Goal: Information Seeking & Learning: Learn about a topic

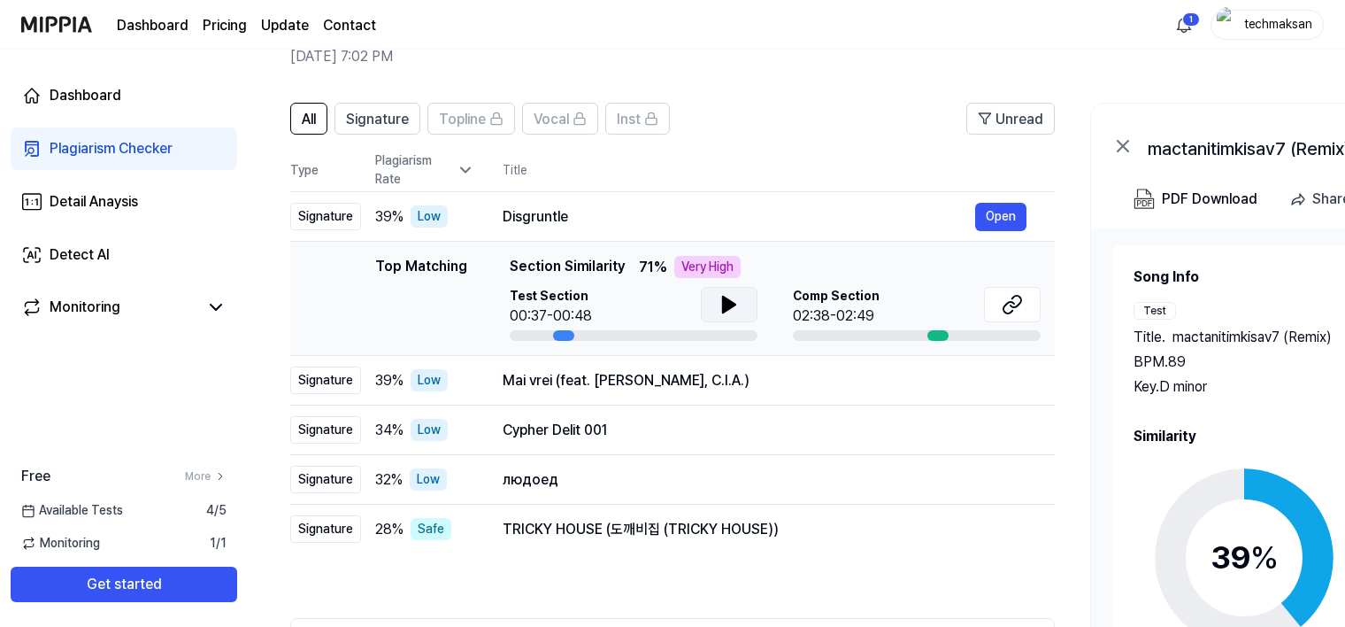
click at [723, 304] on icon at bounding box center [729, 304] width 12 height 16
click at [724, 304] on icon at bounding box center [726, 304] width 4 height 14
click at [941, 335] on div at bounding box center [937, 335] width 21 height 11
click at [942, 335] on div at bounding box center [937, 335] width 21 height 11
click at [1005, 219] on button "Open" at bounding box center [1000, 217] width 51 height 28
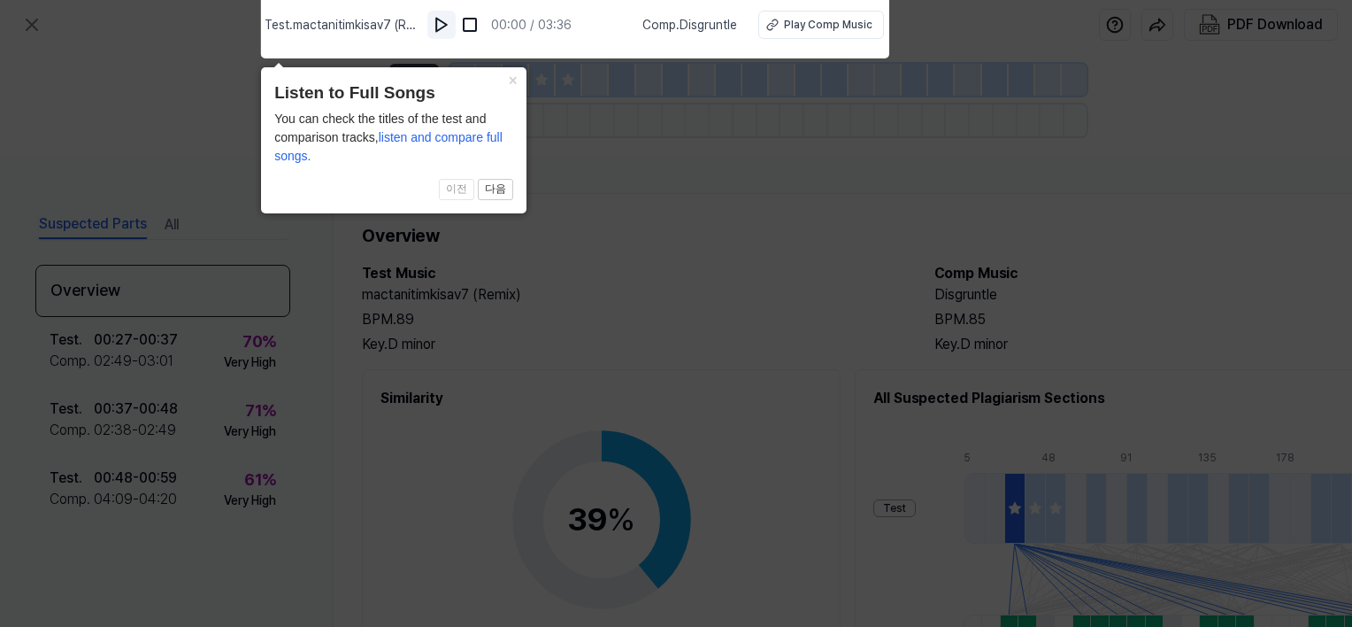
click at [448, 29] on img at bounding box center [442, 25] width 18 height 18
click at [448, 29] on img at bounding box center [444, 25] width 18 height 18
click at [517, 85] on button "×" at bounding box center [512, 79] width 28 height 25
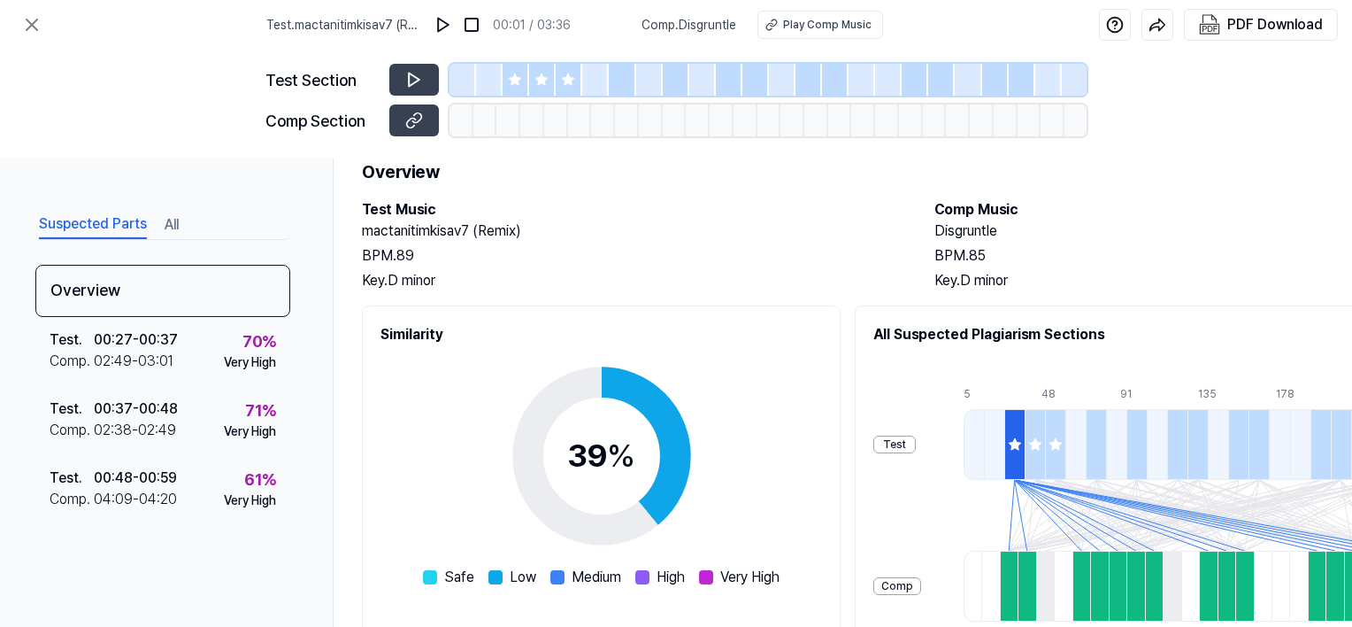
scroll to position [177, 0]
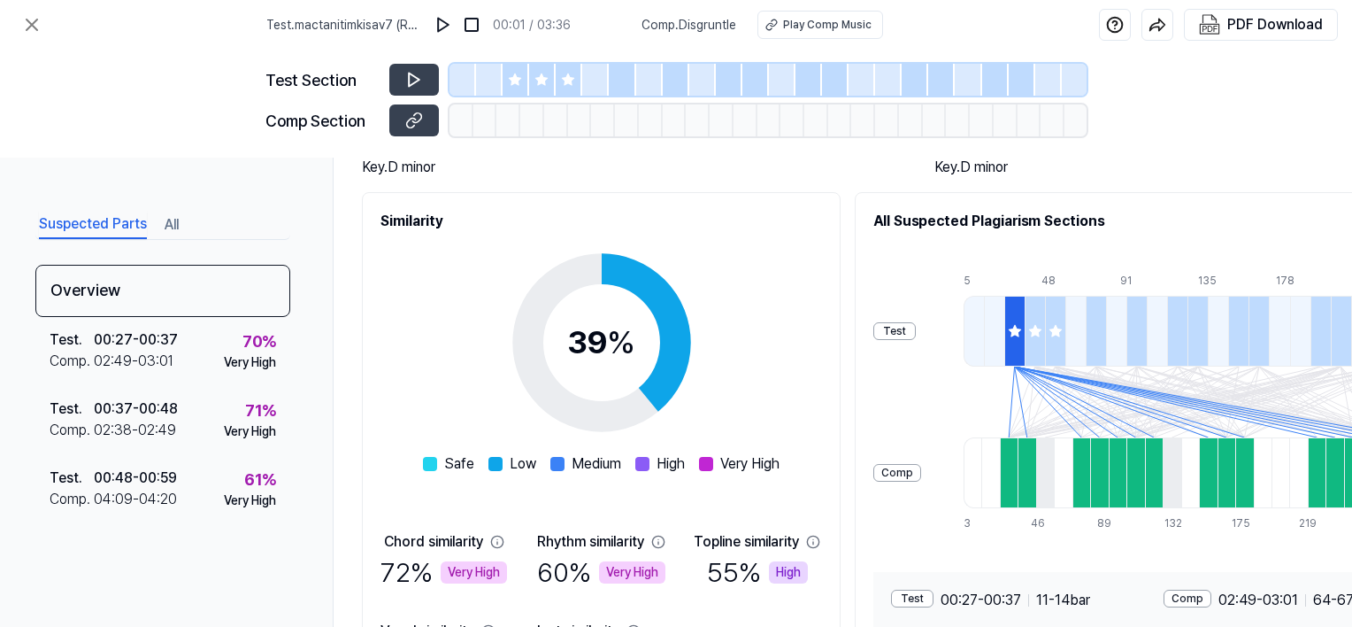
click at [1012, 486] on div at bounding box center [1009, 472] width 18 height 71
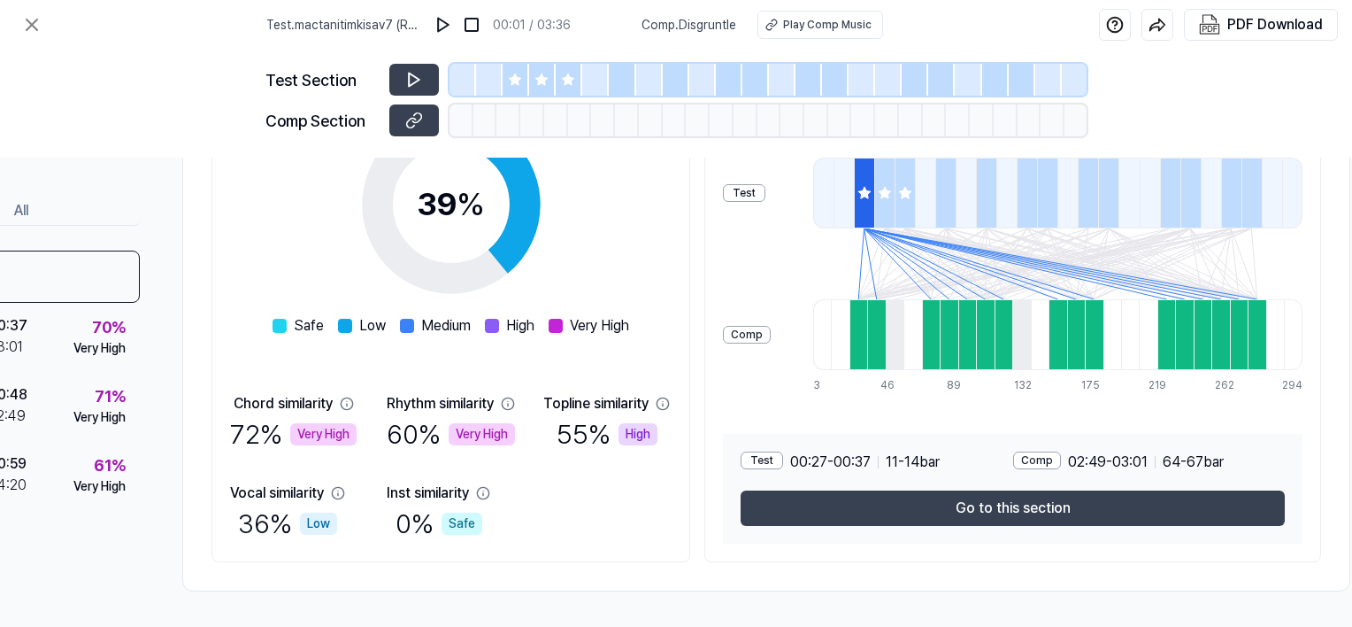
scroll to position [321, 191]
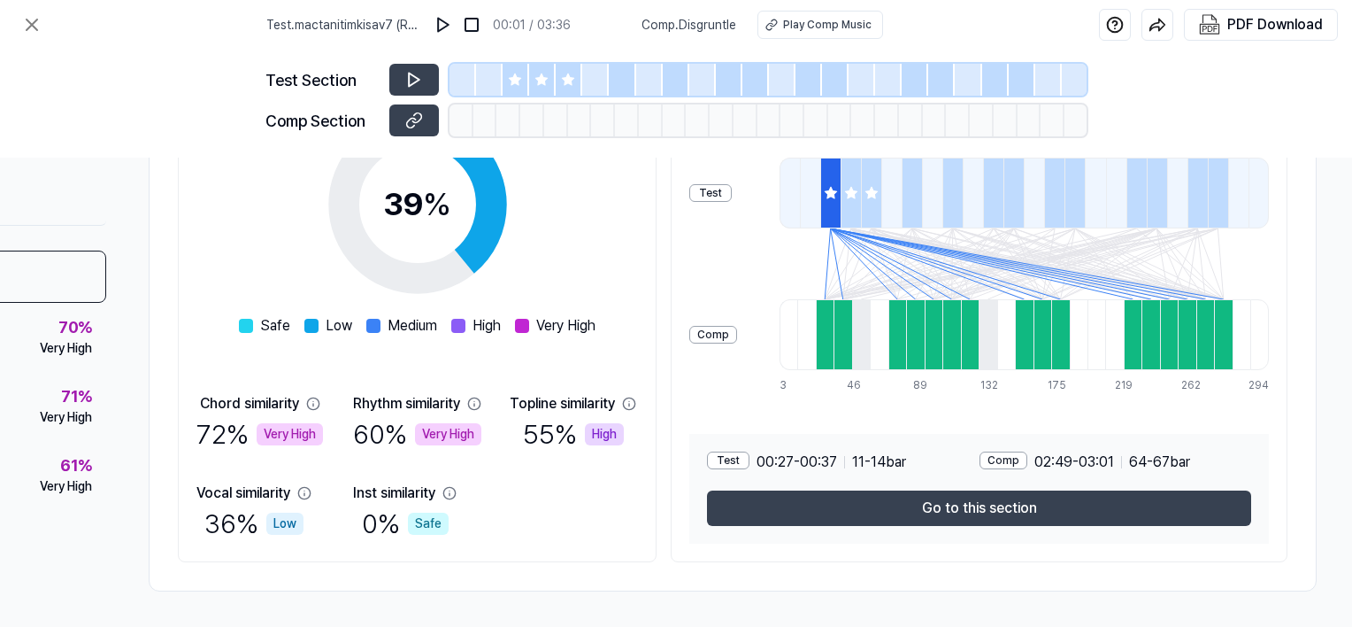
click at [849, 195] on div at bounding box center [851, 193] width 20 height 71
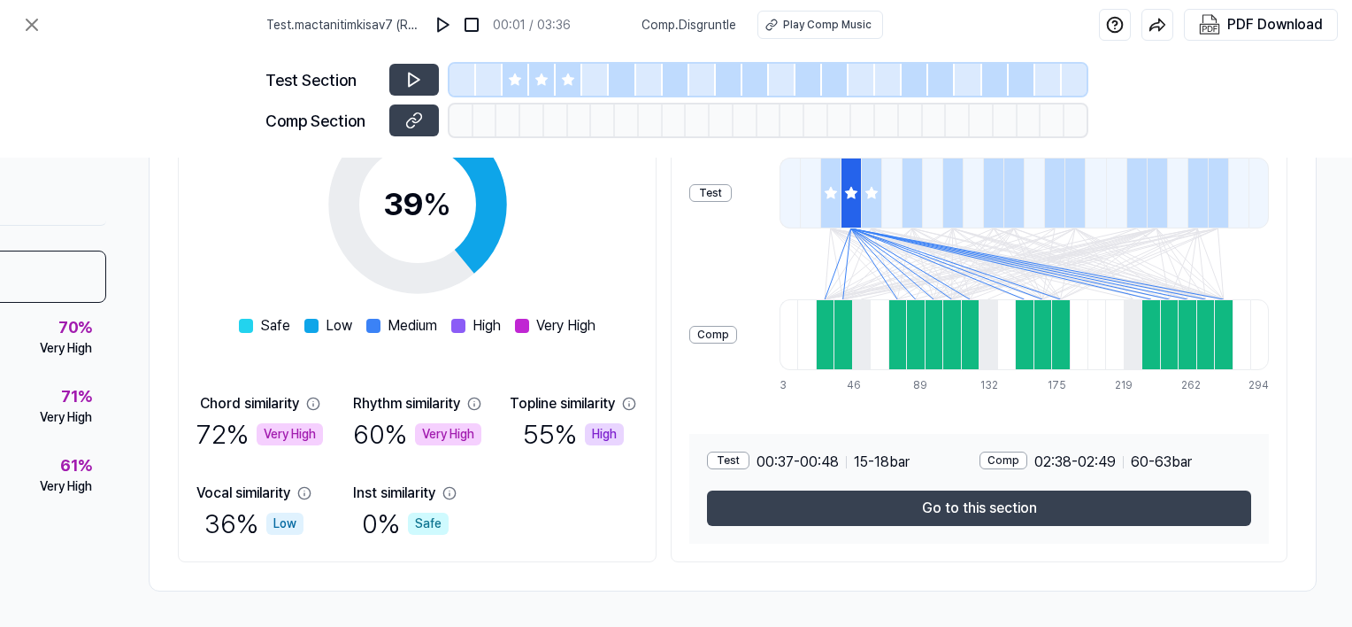
click at [865, 190] on icon at bounding box center [871, 193] width 12 height 12
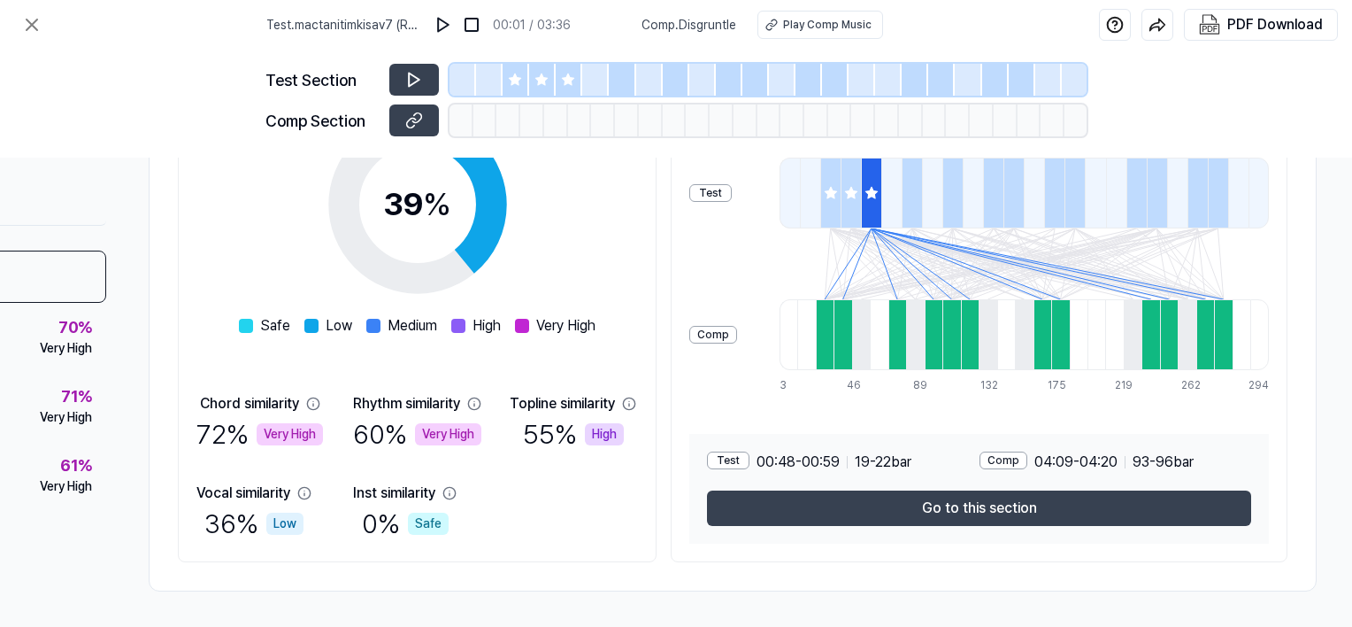
click at [903, 200] on div at bounding box center [912, 193] width 20 height 71
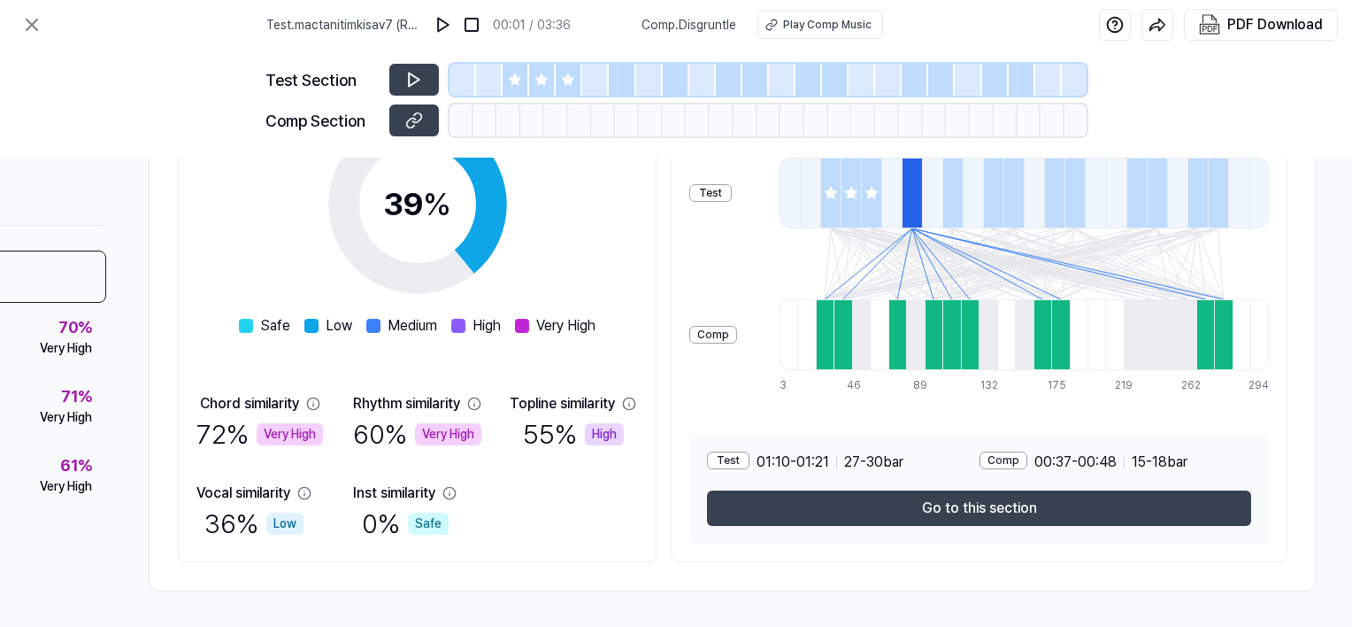
click at [942, 197] on div at bounding box center [952, 193] width 20 height 71
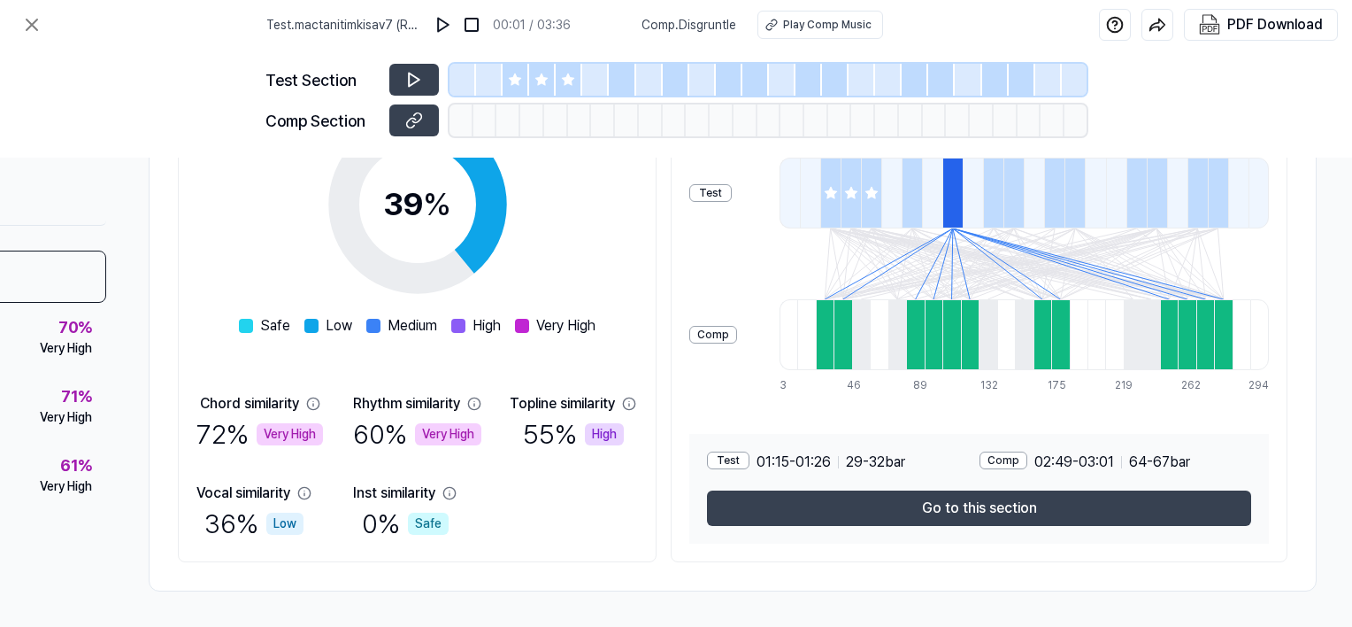
click at [985, 208] on div at bounding box center [993, 193] width 20 height 71
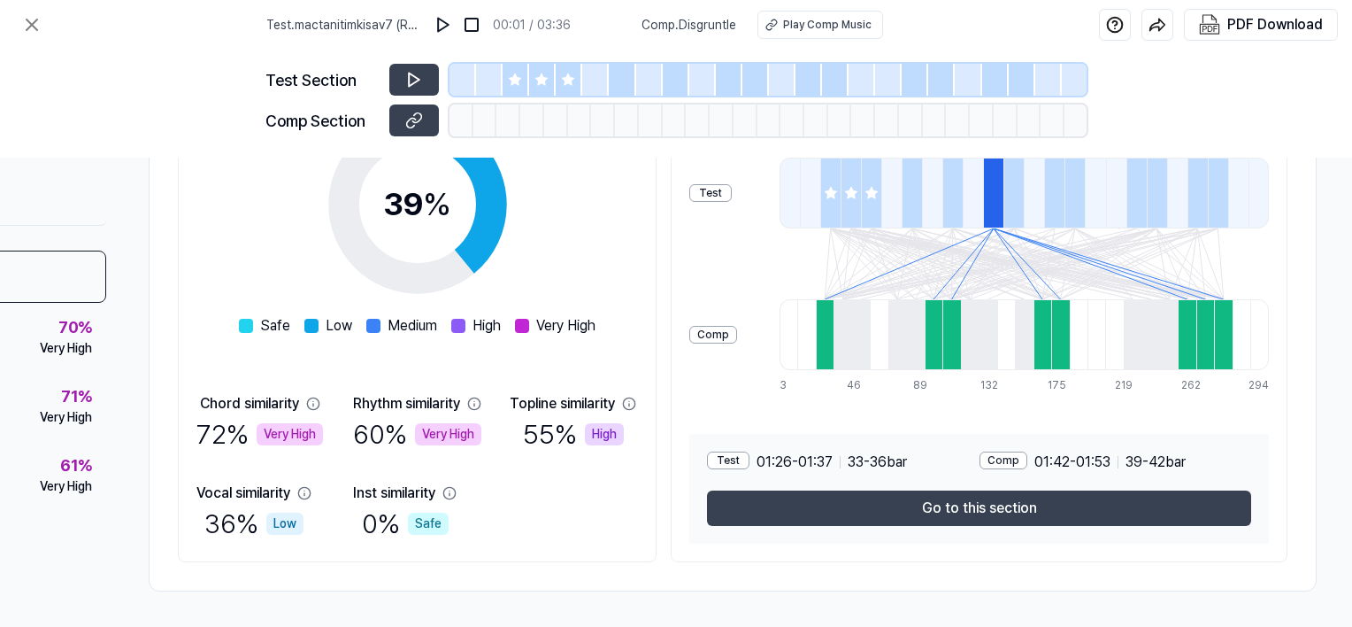
click at [1011, 209] on div at bounding box center [1014, 193] width 20 height 71
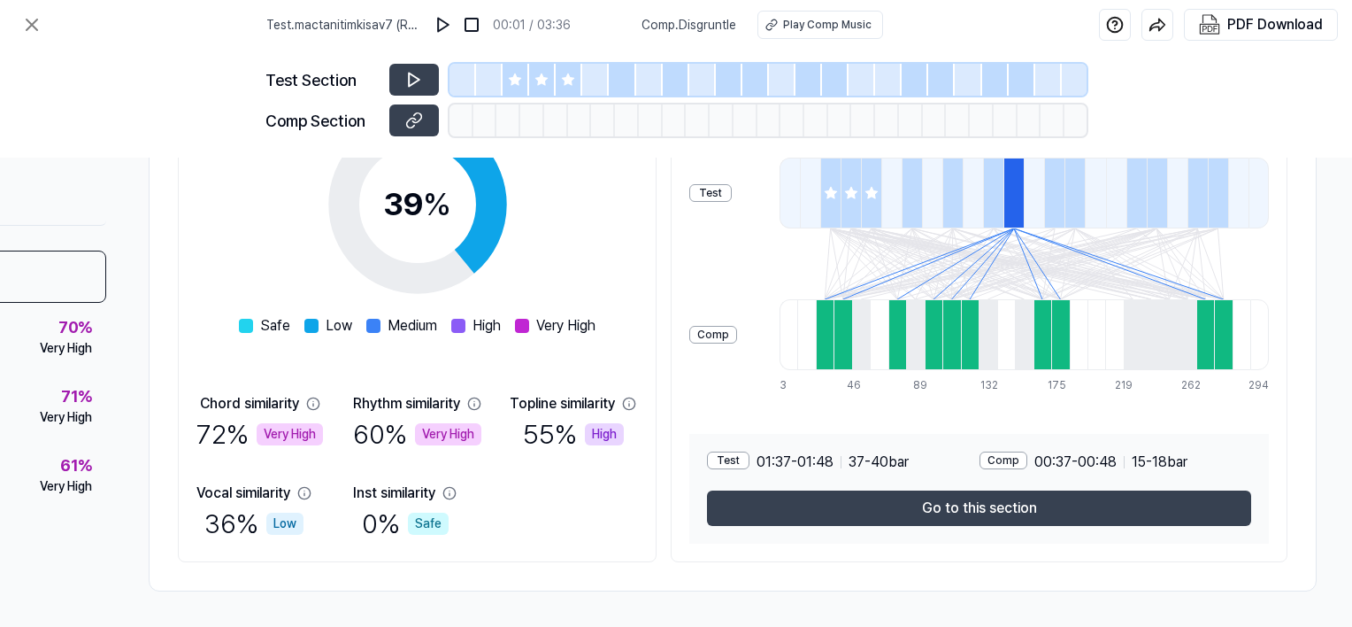
click at [1048, 196] on div at bounding box center [1054, 193] width 20 height 71
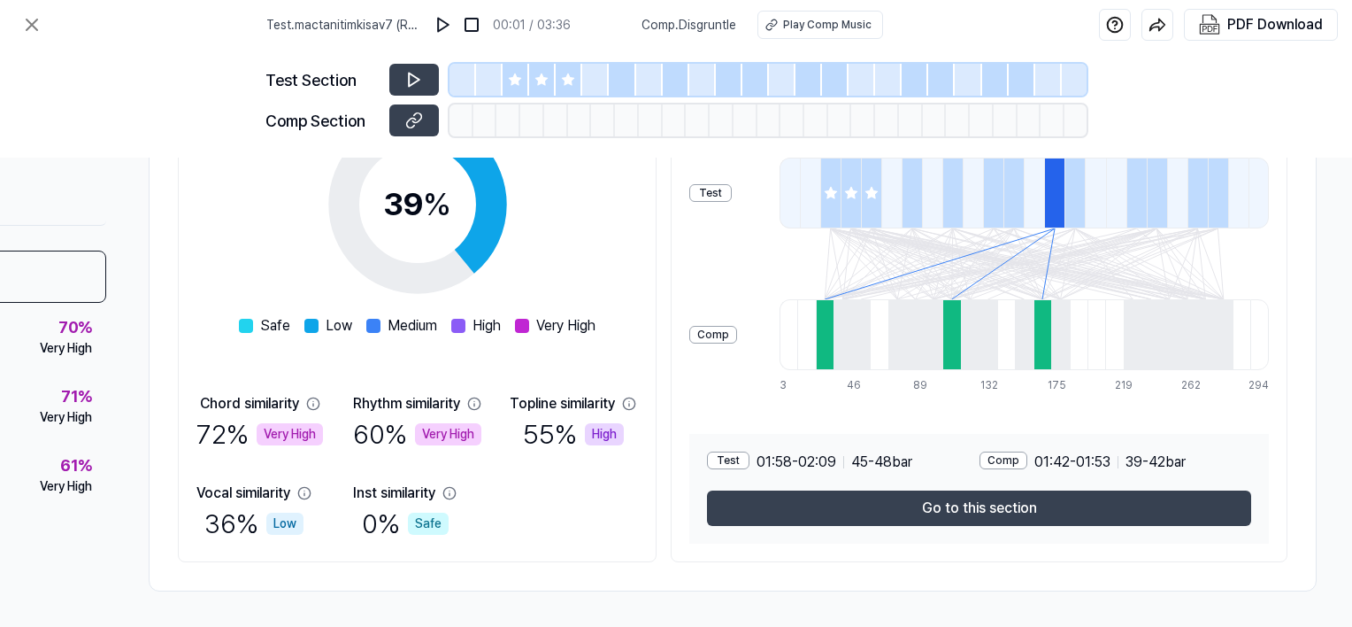
click at [1067, 195] on div at bounding box center [1075, 193] width 20 height 71
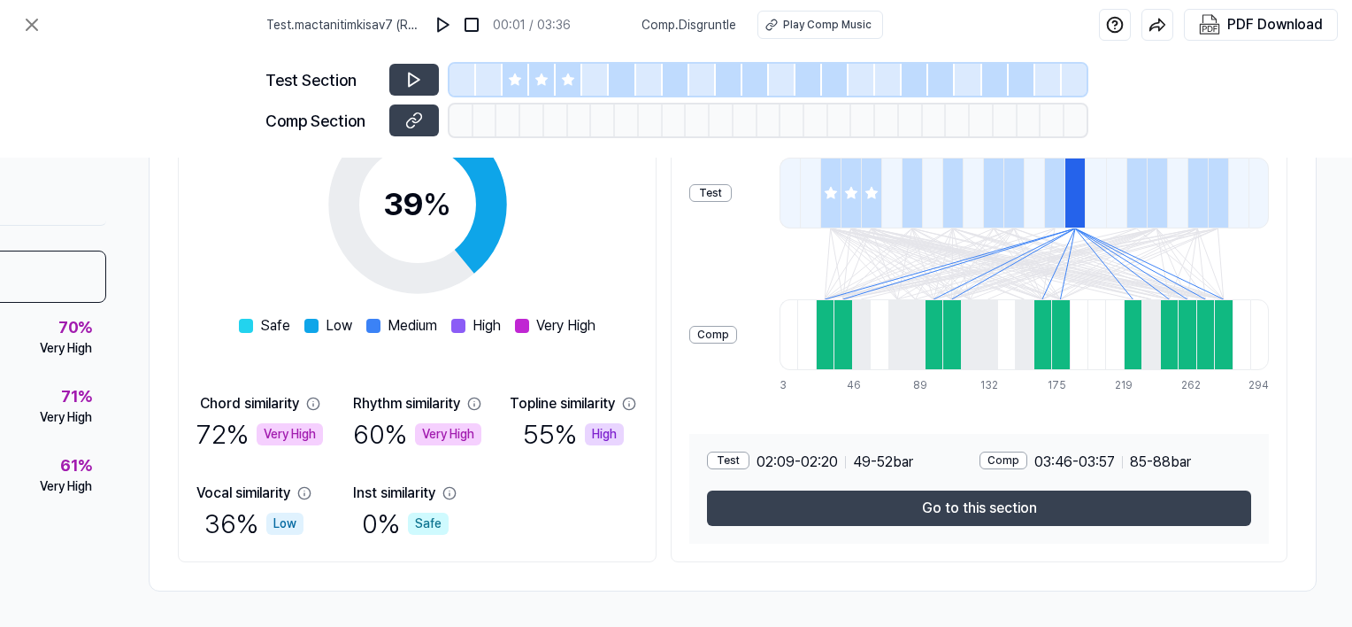
click at [1127, 194] on div at bounding box center [1137, 193] width 20 height 71
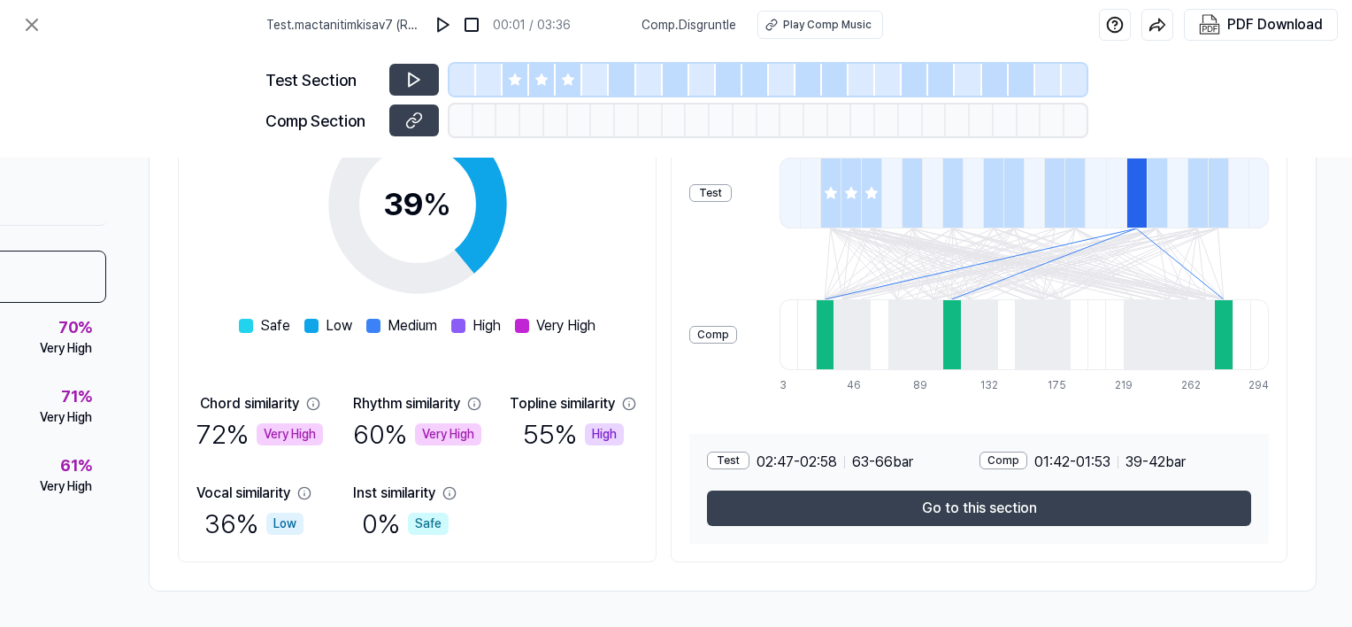
click at [1149, 195] on div at bounding box center [1157, 193] width 20 height 71
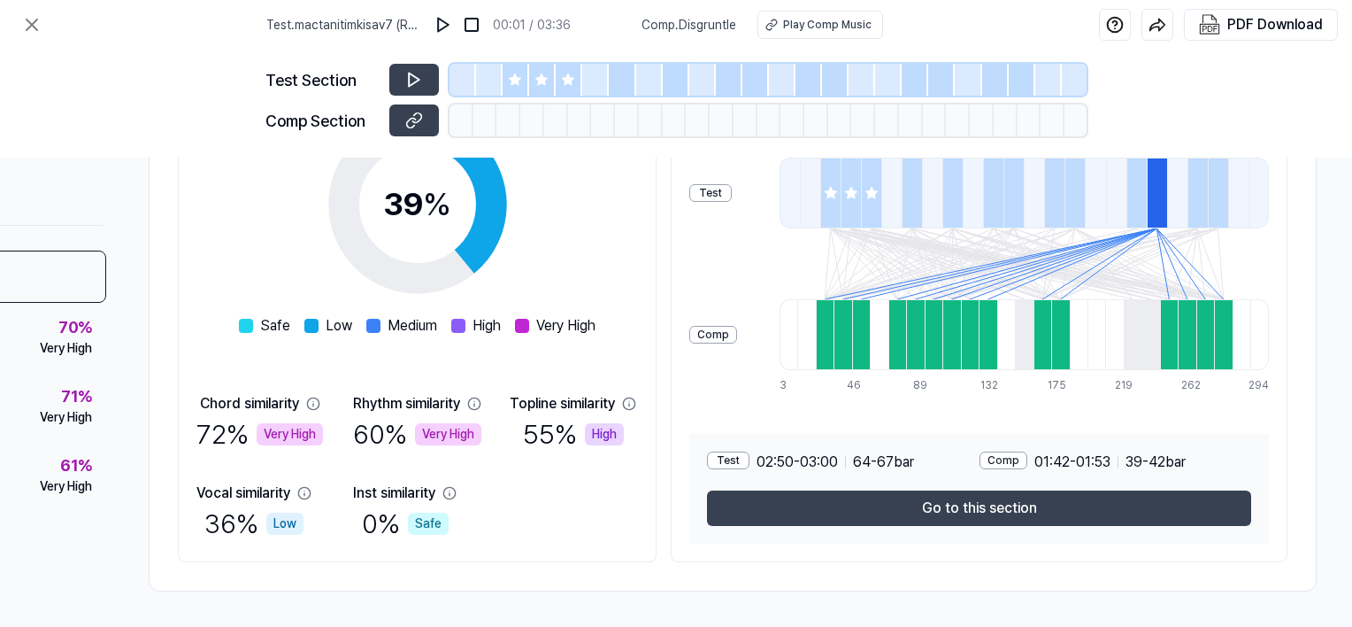
click at [742, 457] on div "Test" at bounding box center [728, 460] width 42 height 18
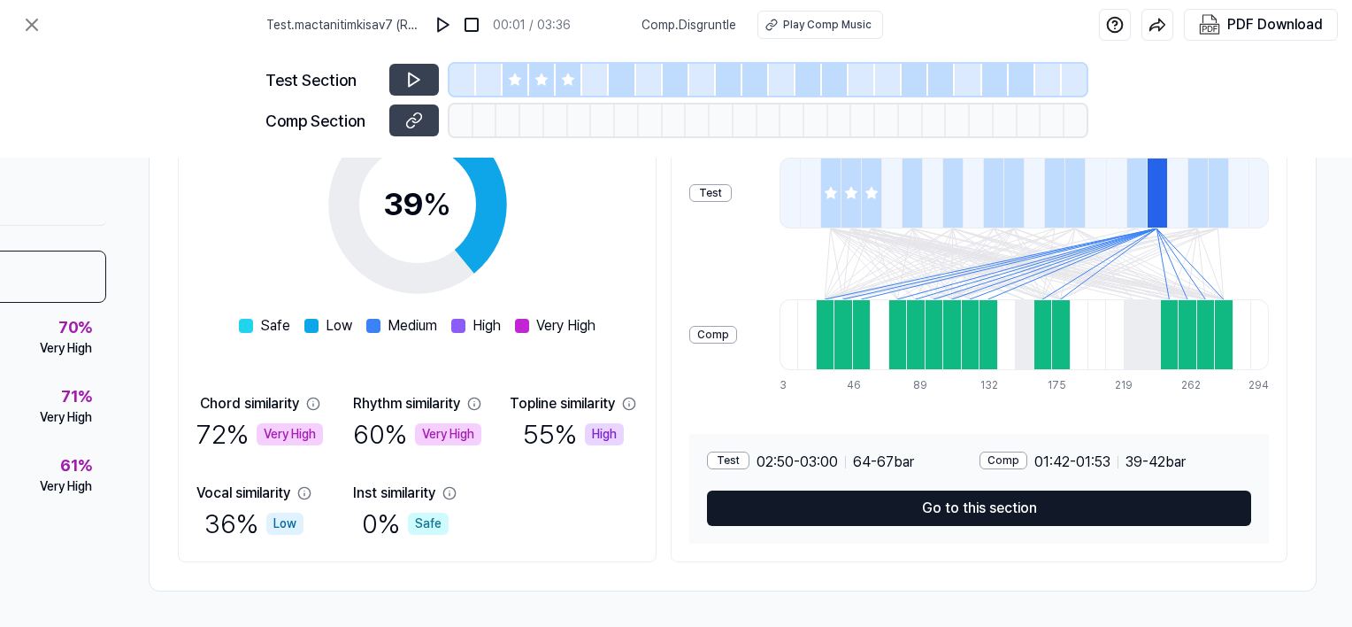
click at [981, 498] on button "Go to this section" at bounding box center [979, 507] width 544 height 35
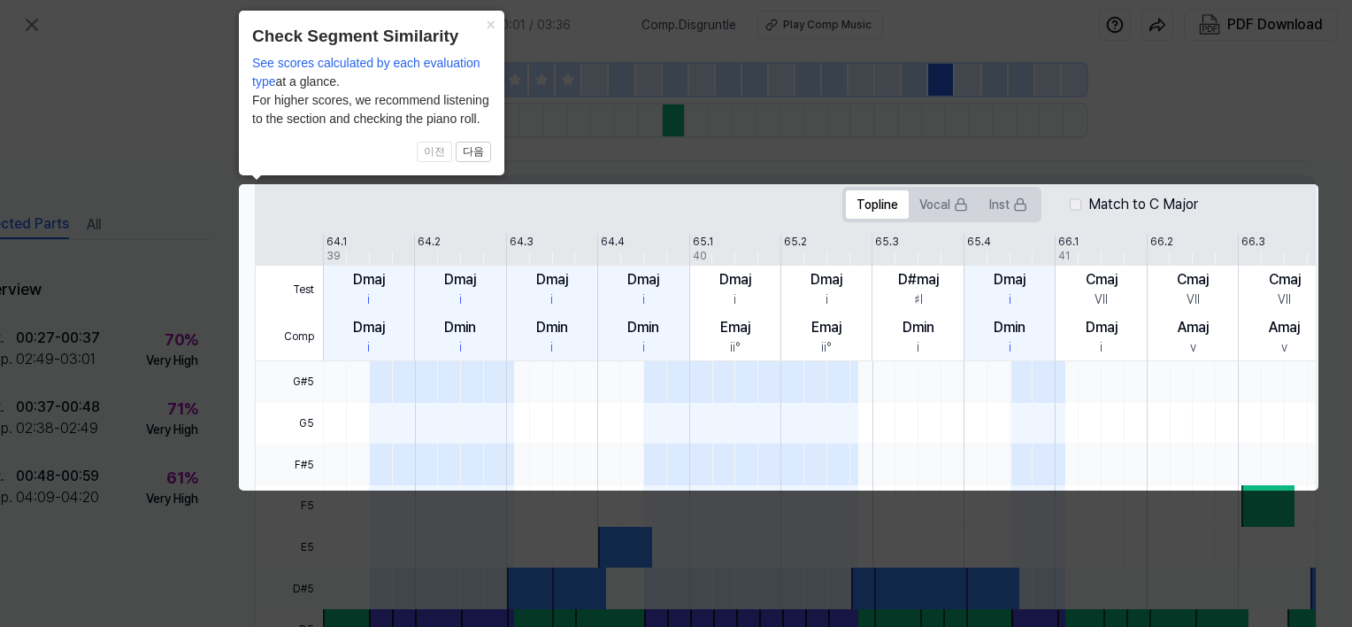
scroll to position [0, 85]
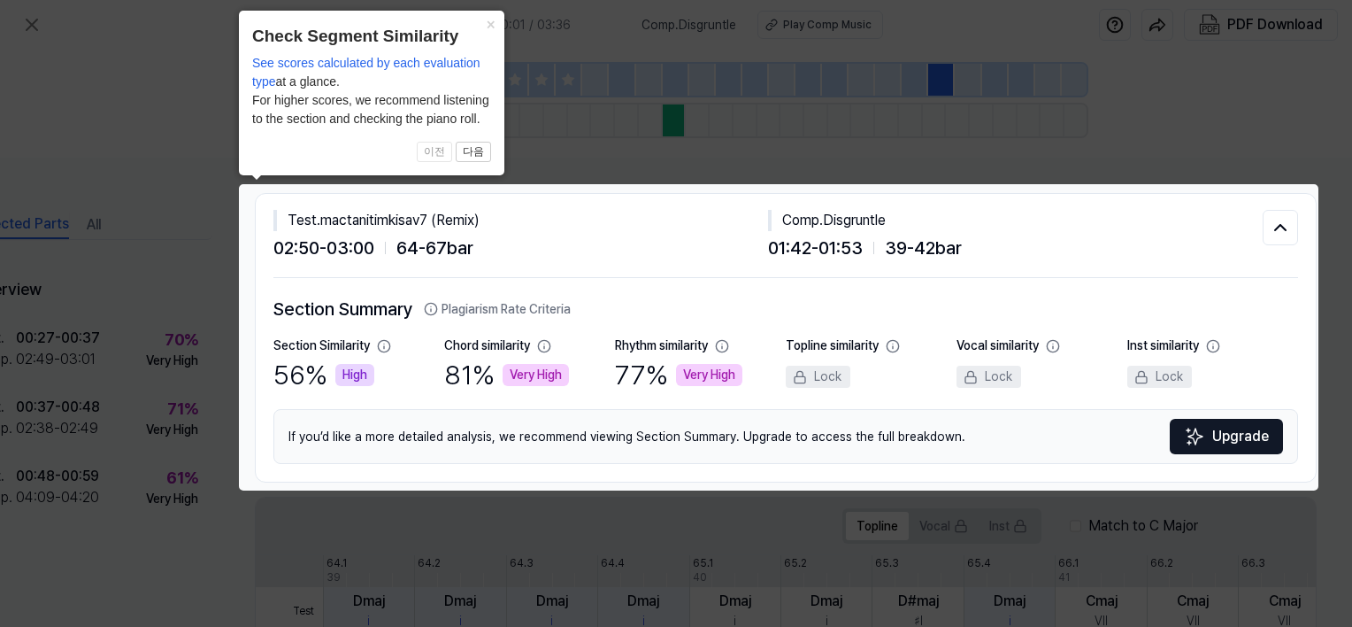
click at [1114, 157] on icon at bounding box center [676, 313] width 1352 height 627
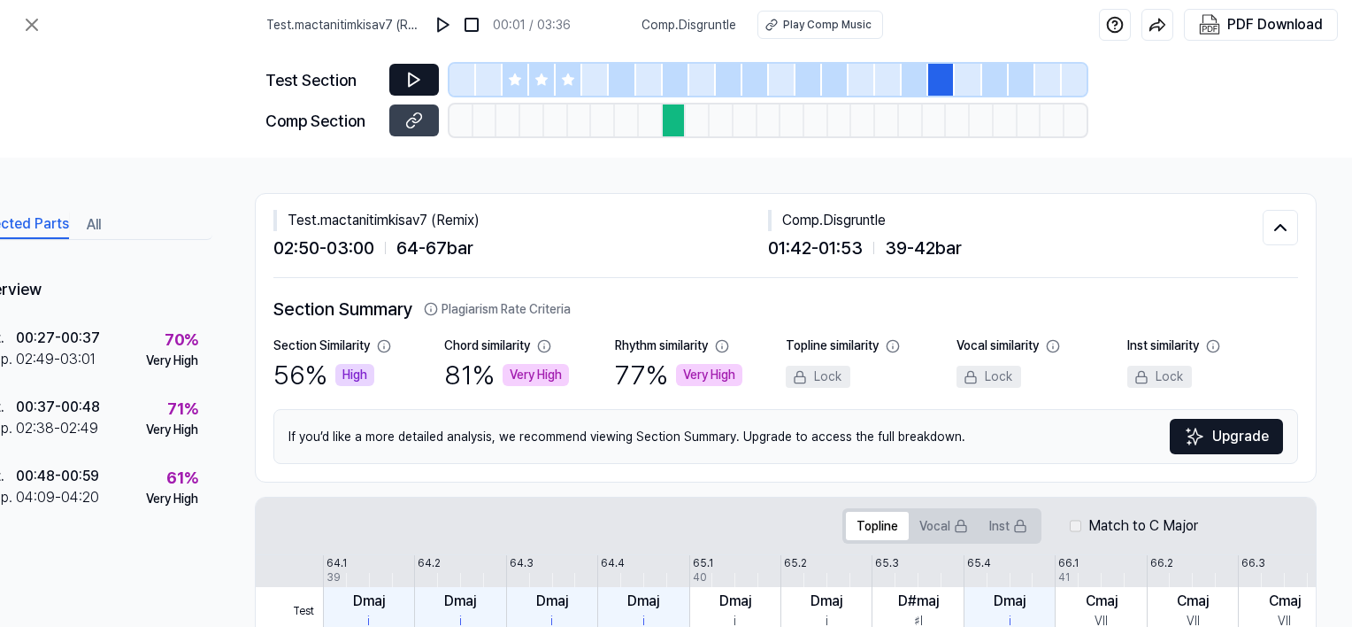
click at [411, 72] on icon at bounding box center [414, 80] width 18 height 18
click at [515, 84] on icon at bounding box center [515, 80] width 14 height 14
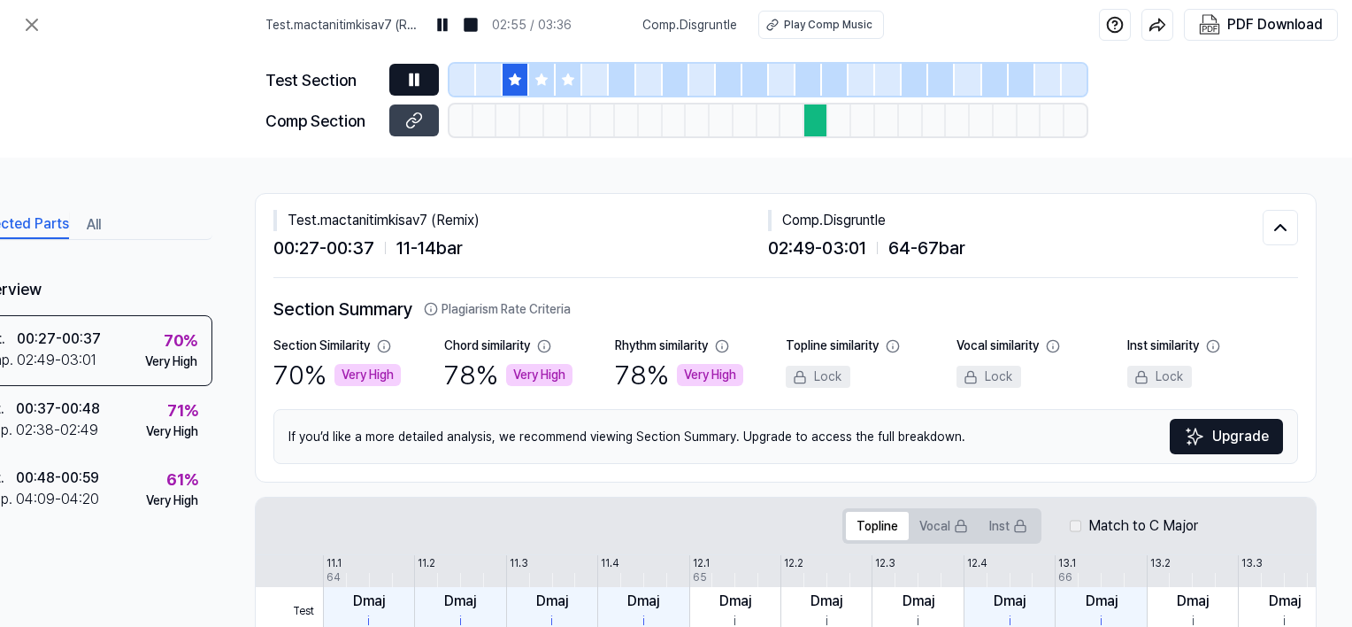
click at [552, 81] on div at bounding box center [542, 80] width 27 height 32
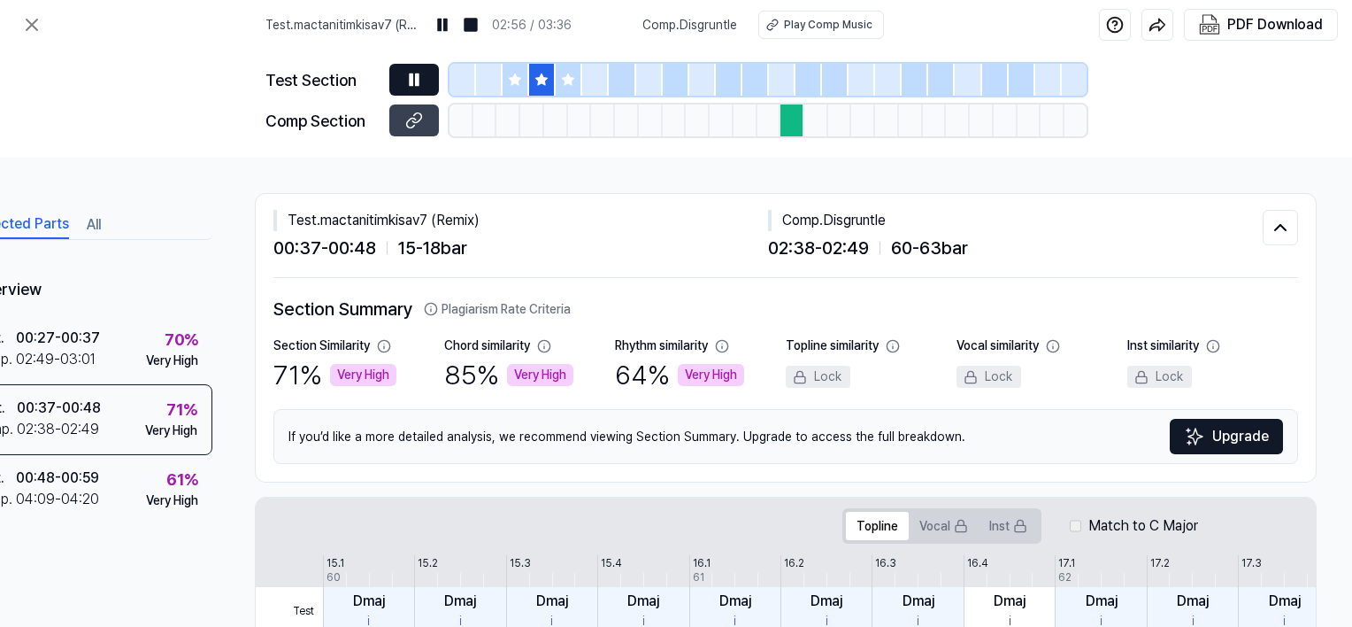
click at [566, 77] on icon at bounding box center [569, 79] width 12 height 12
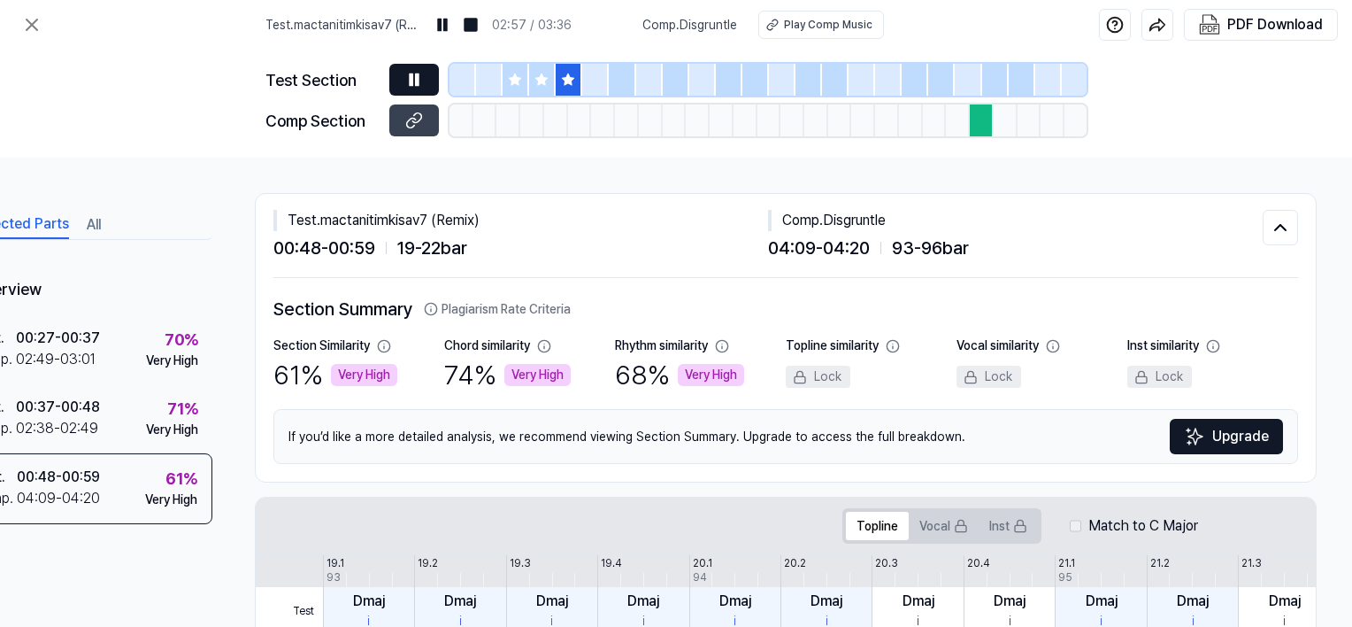
click at [525, 81] on div at bounding box center [516, 80] width 27 height 32
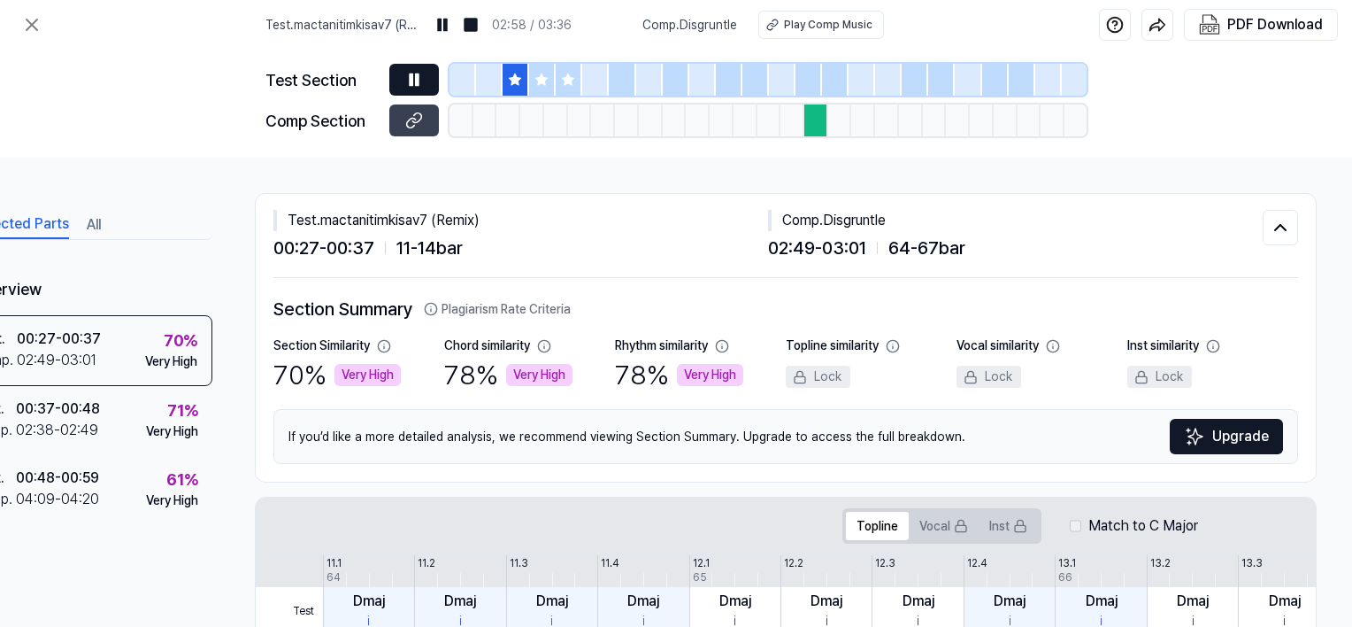
click at [510, 81] on icon at bounding box center [515, 80] width 14 height 14
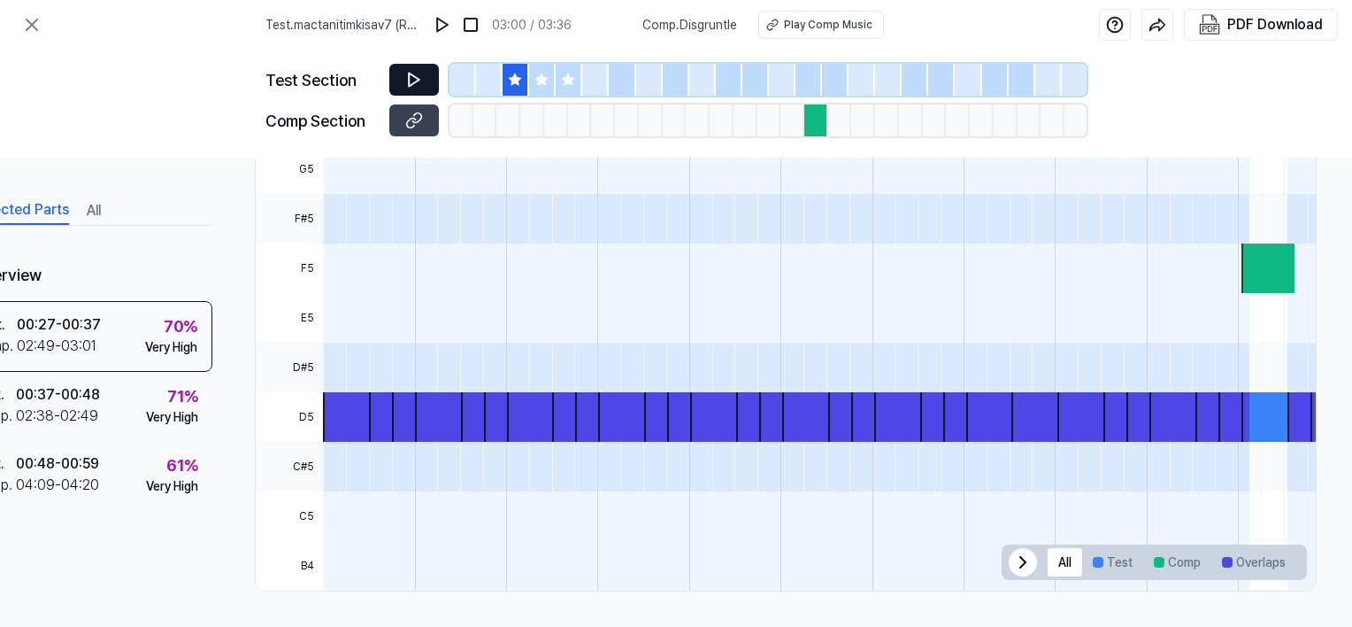
scroll to position [593, 0]
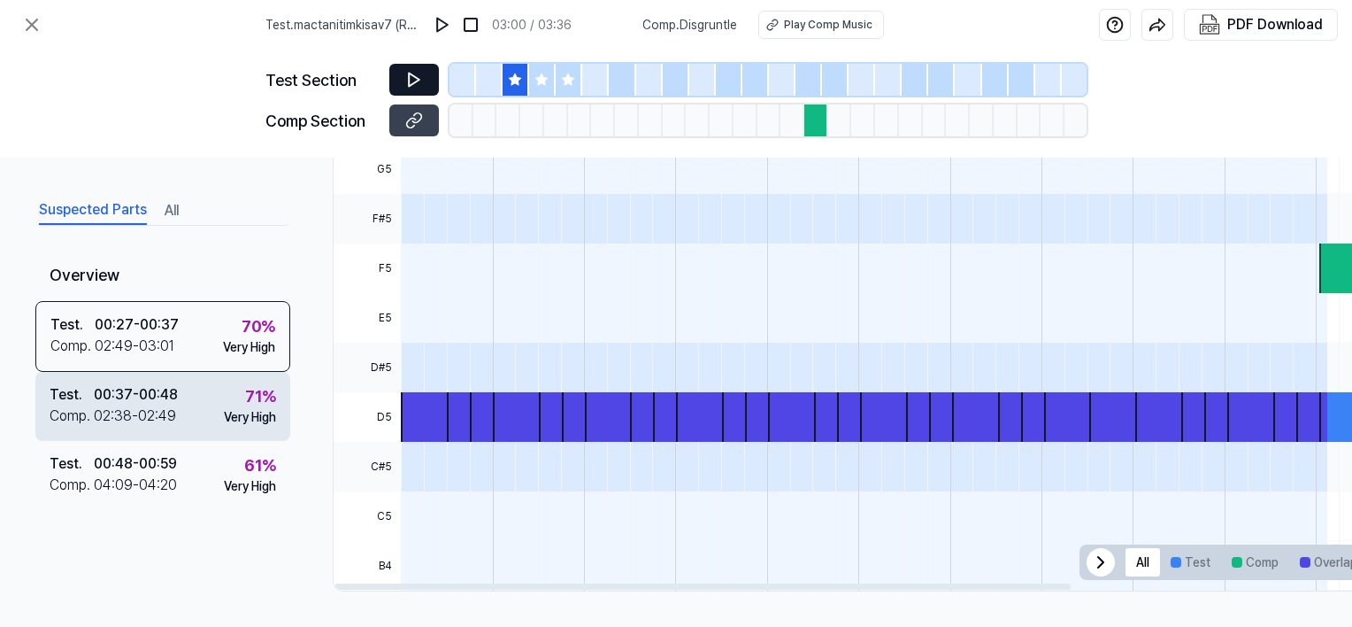
click at [148, 390] on div "00:37 - 00:48" at bounding box center [136, 394] width 84 height 21
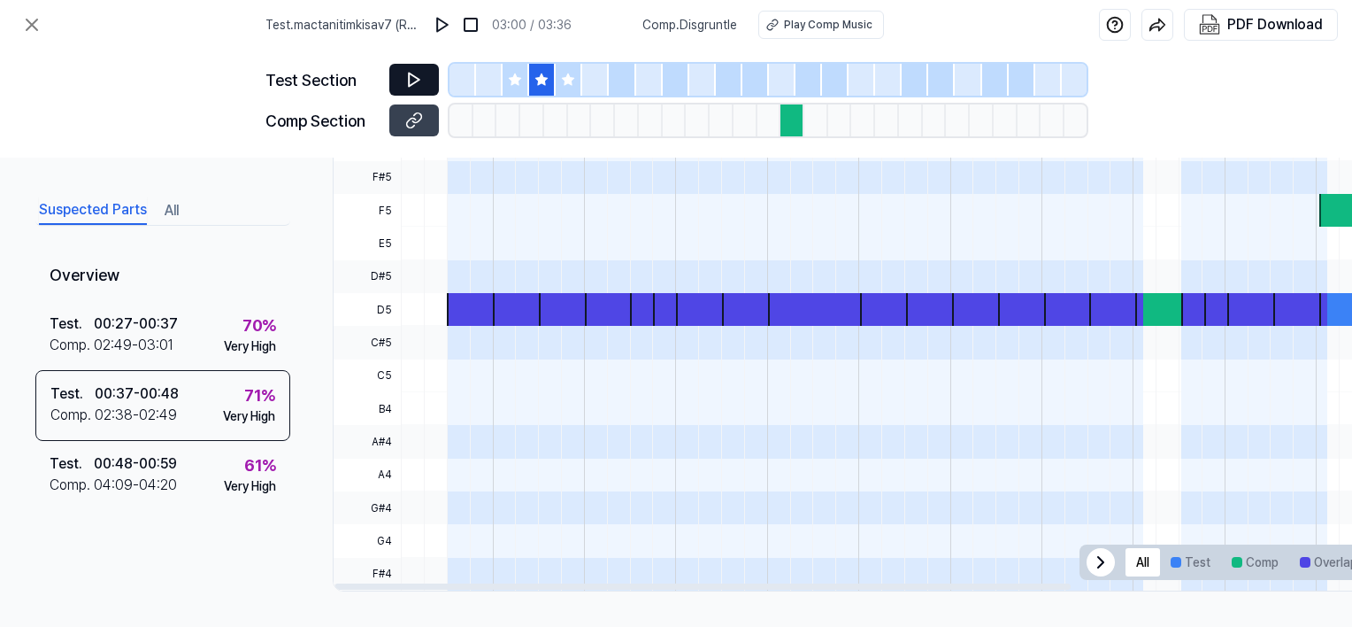
click at [526, 293] on div at bounding box center [519, 309] width 53 height 33
click at [653, 306] on div at bounding box center [668, 309] width 31 height 33
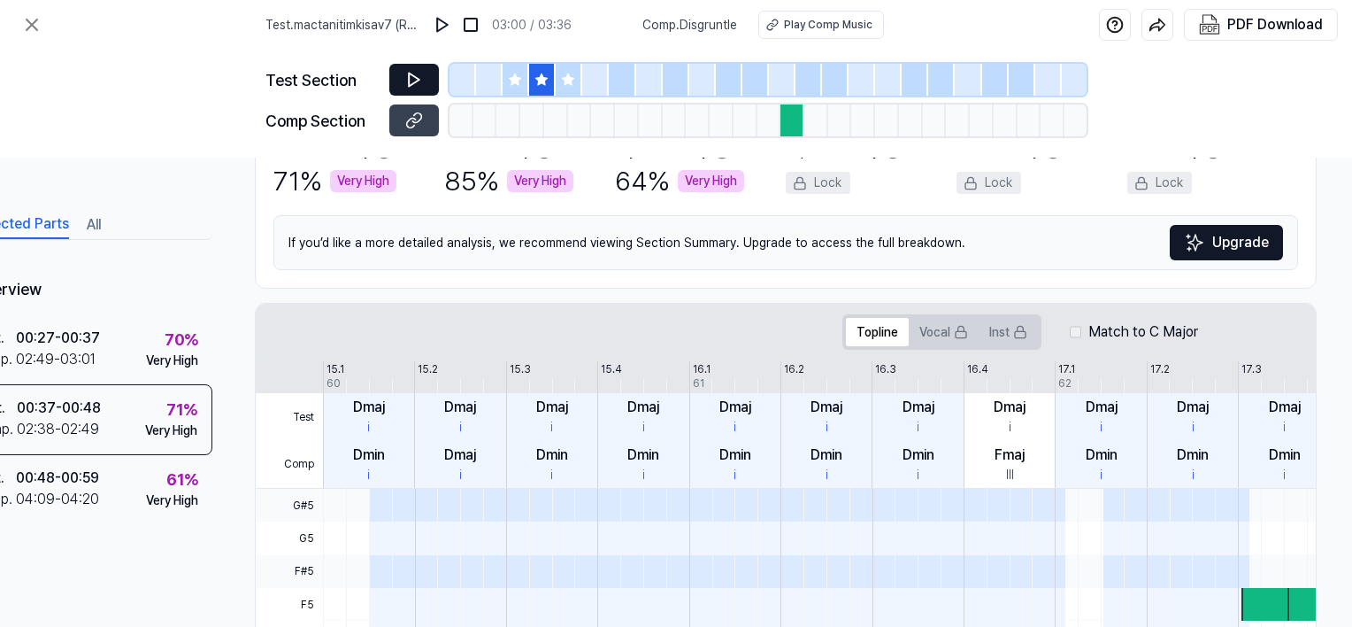
scroll to position [239, 85]
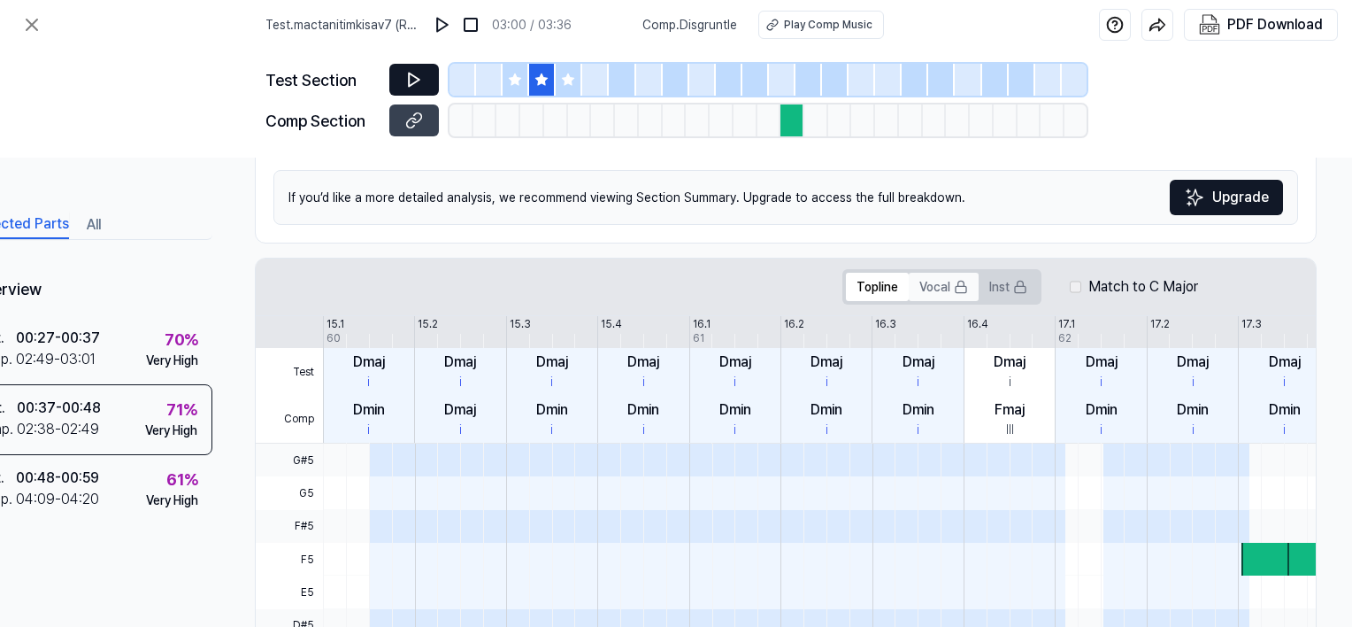
click at [922, 276] on button "Vocal" at bounding box center [944, 287] width 70 height 28
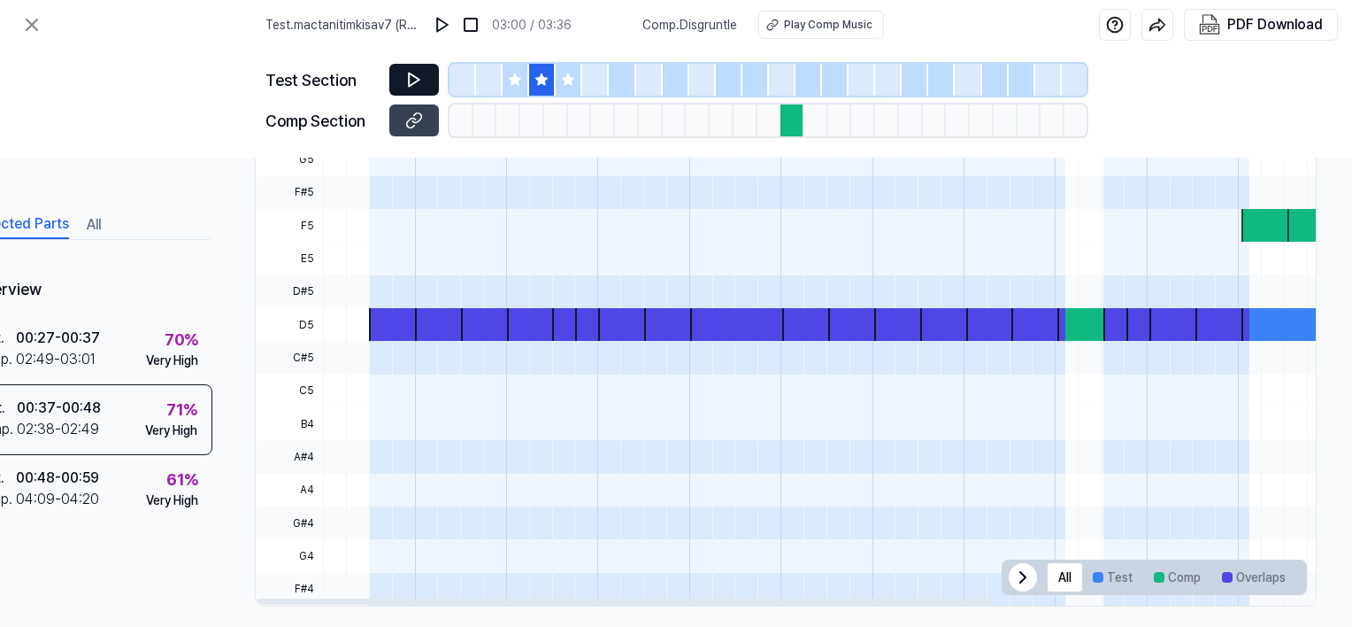
scroll to position [593, 85]
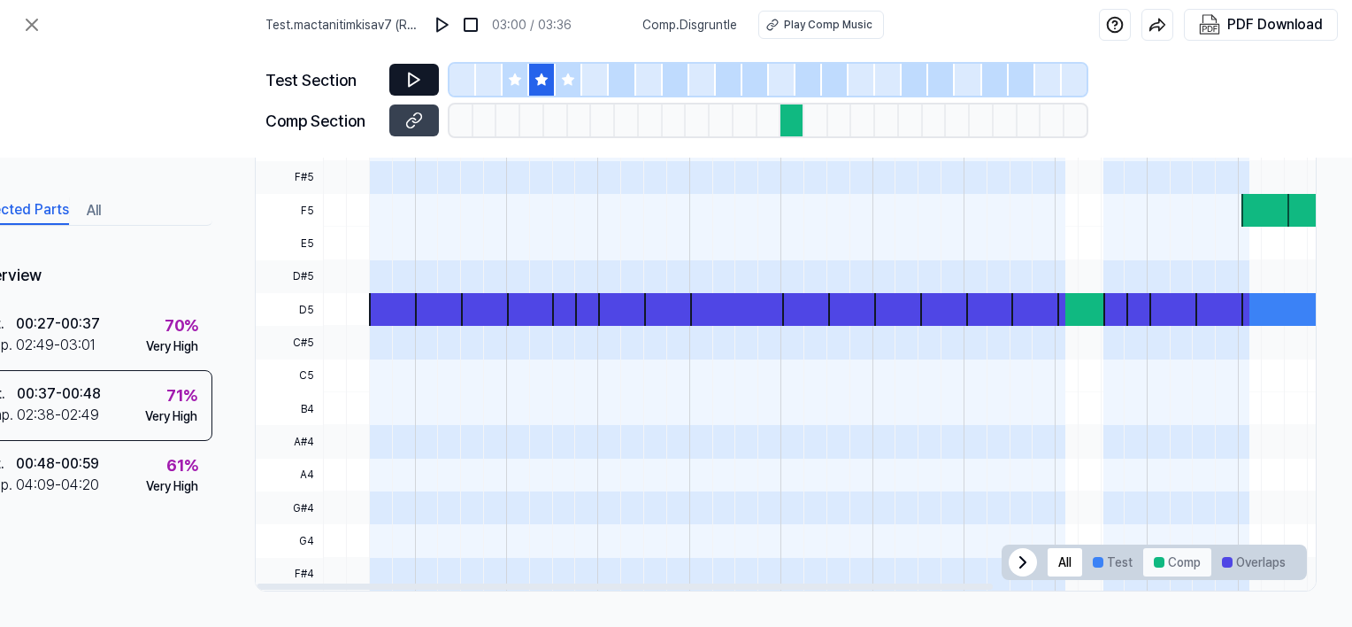
click at [1164, 558] on button "Comp" at bounding box center [1177, 562] width 68 height 28
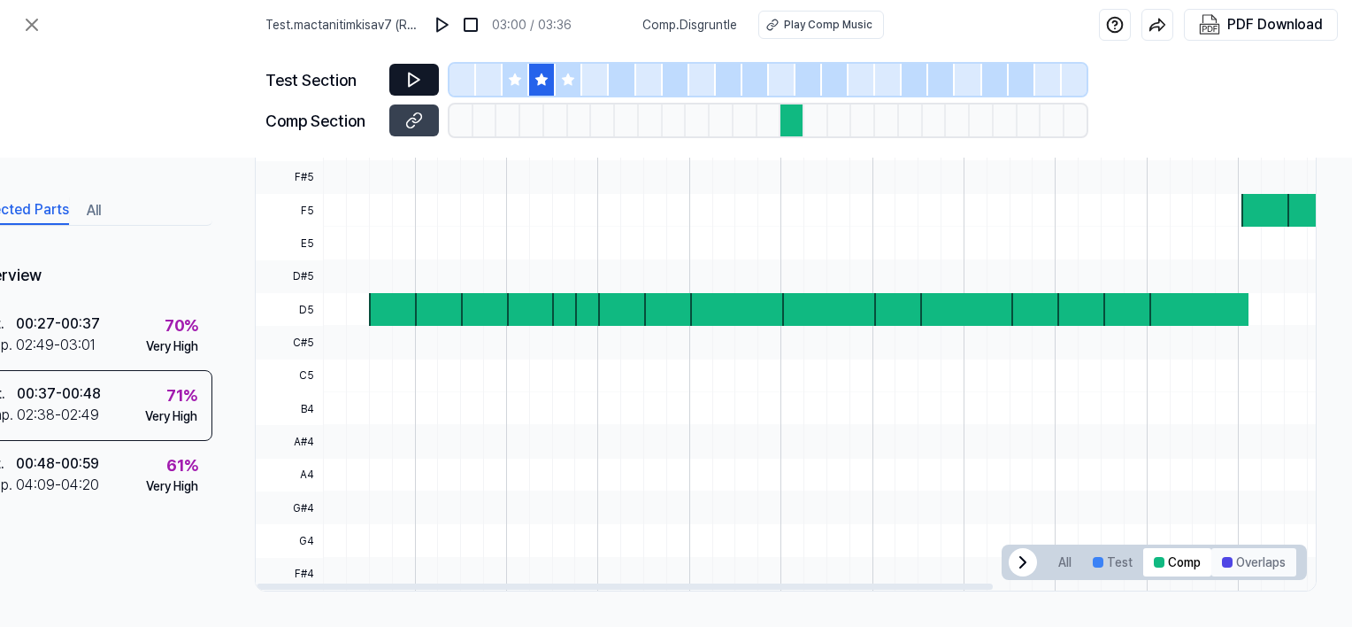
click at [1231, 553] on button "Overlaps" at bounding box center [1253, 562] width 85 height 28
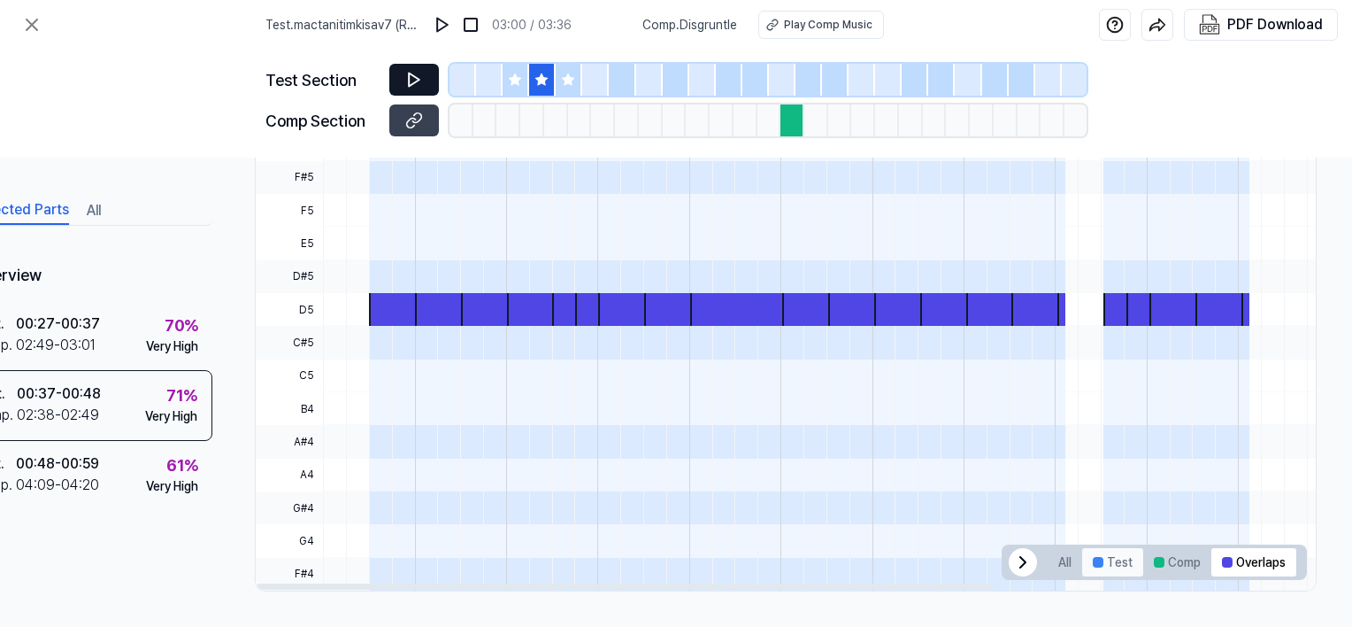
click at [1115, 560] on button "Test" at bounding box center [1112, 562] width 61 height 28
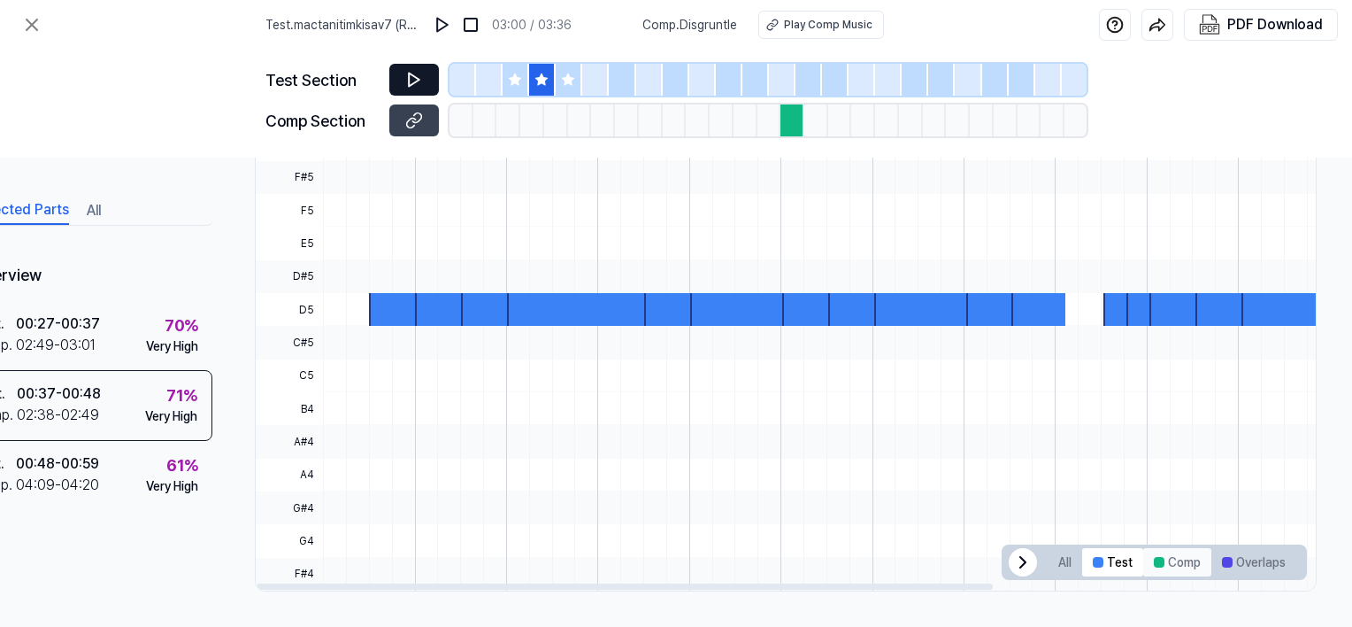
click at [1155, 557] on div at bounding box center [1159, 562] width 11 height 11
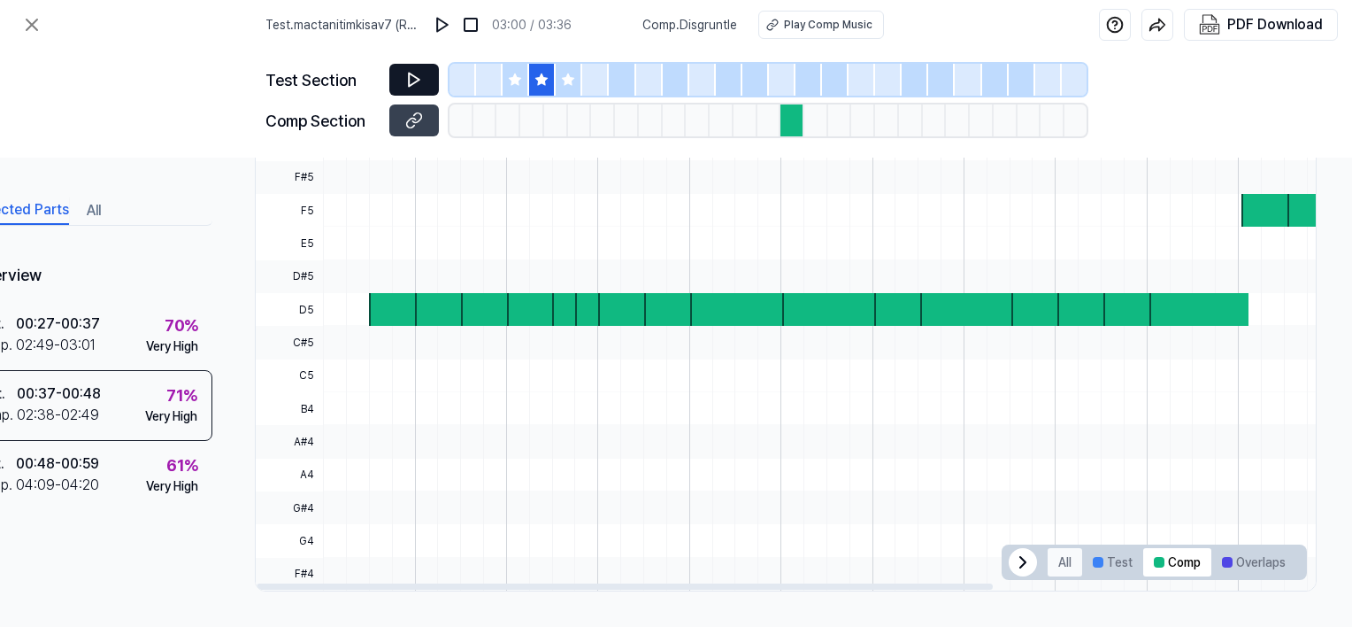
click at [1063, 559] on button "All" at bounding box center [1065, 562] width 35 height 28
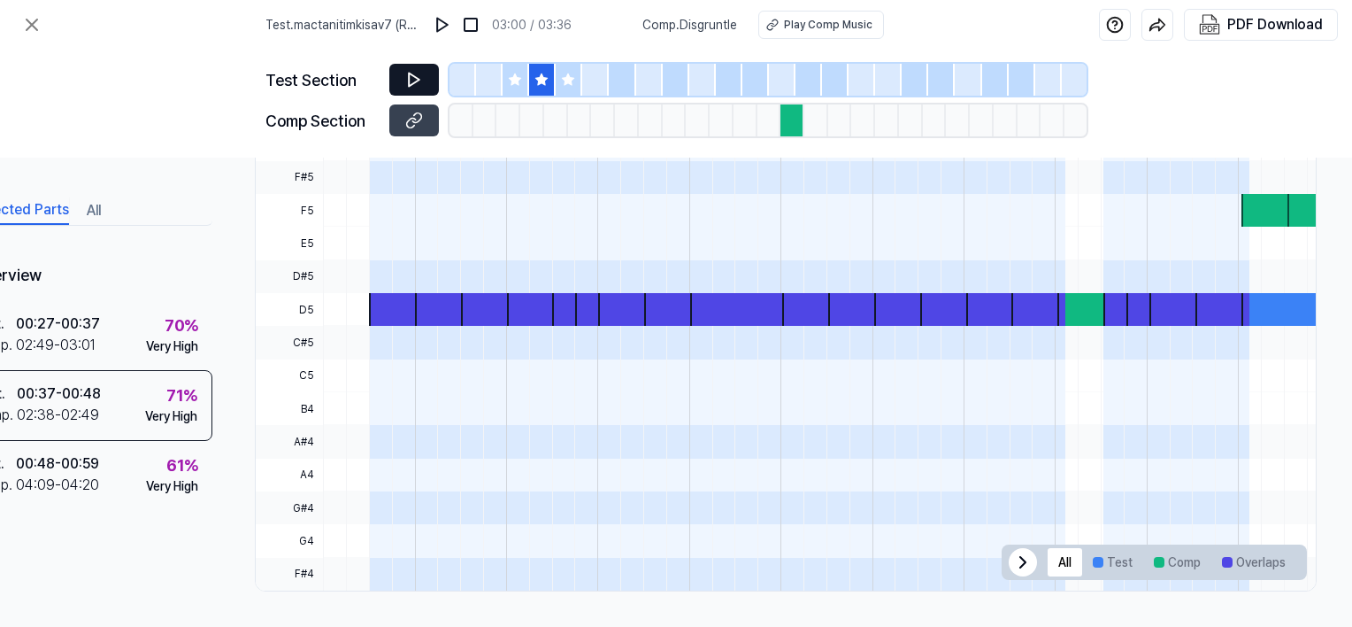
drag, startPoint x: 828, startPoint y: 617, endPoint x: 1086, endPoint y: 612, distance: 257.6
click at [1078, 614] on div "Suspected Parts All Overview Test . 00:27 - 00:37 Comp . 02:49 - 03:01 70 % Ver…" at bounding box center [676, 392] width 1352 height 469
drag, startPoint x: 1086, startPoint y: 612, endPoint x: 1221, endPoint y: 365, distance: 280.8
click at [1221, 365] on span at bounding box center [1223, 375] width 54 height 33
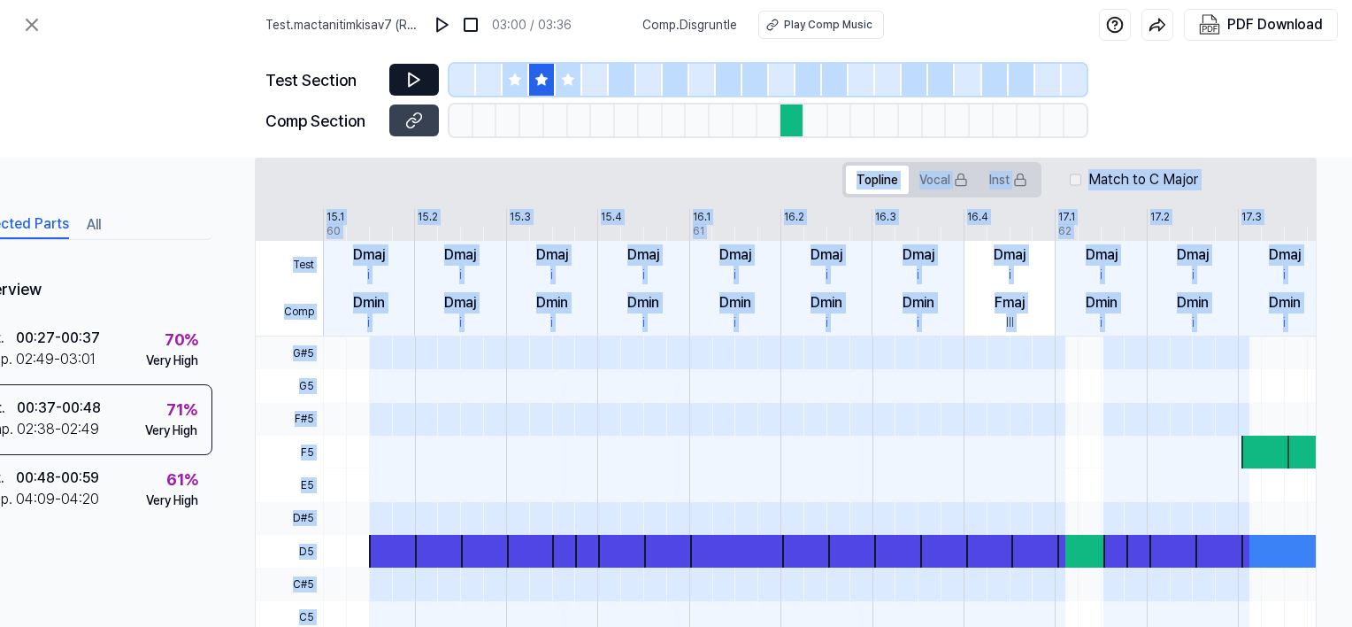
scroll to position [327, 85]
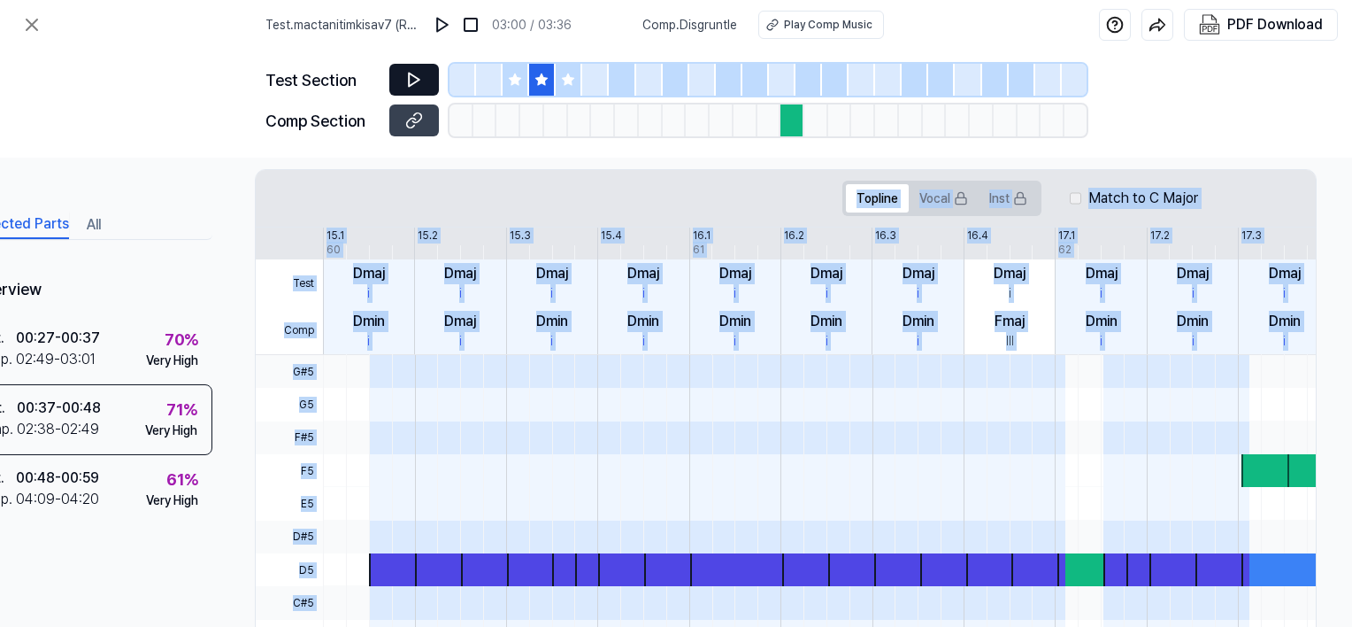
click at [1041, 406] on span at bounding box center [1039, 404] width 54 height 33
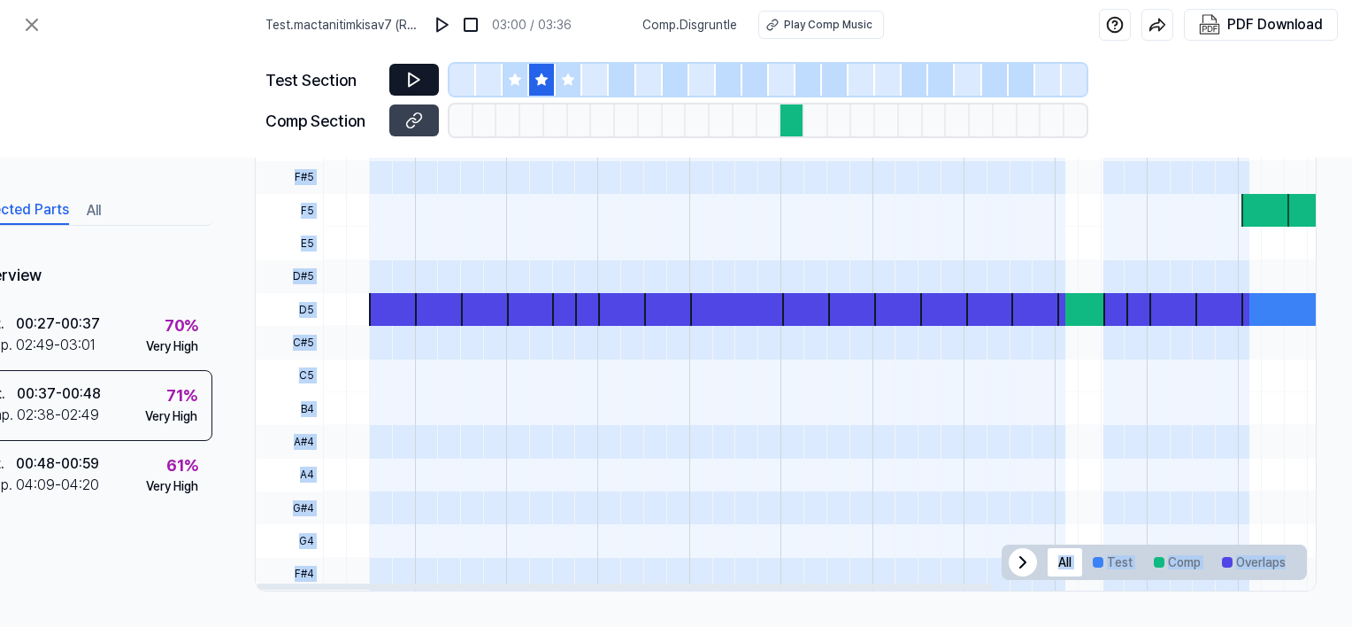
click at [849, 417] on span at bounding box center [855, 408] width 54 height 33
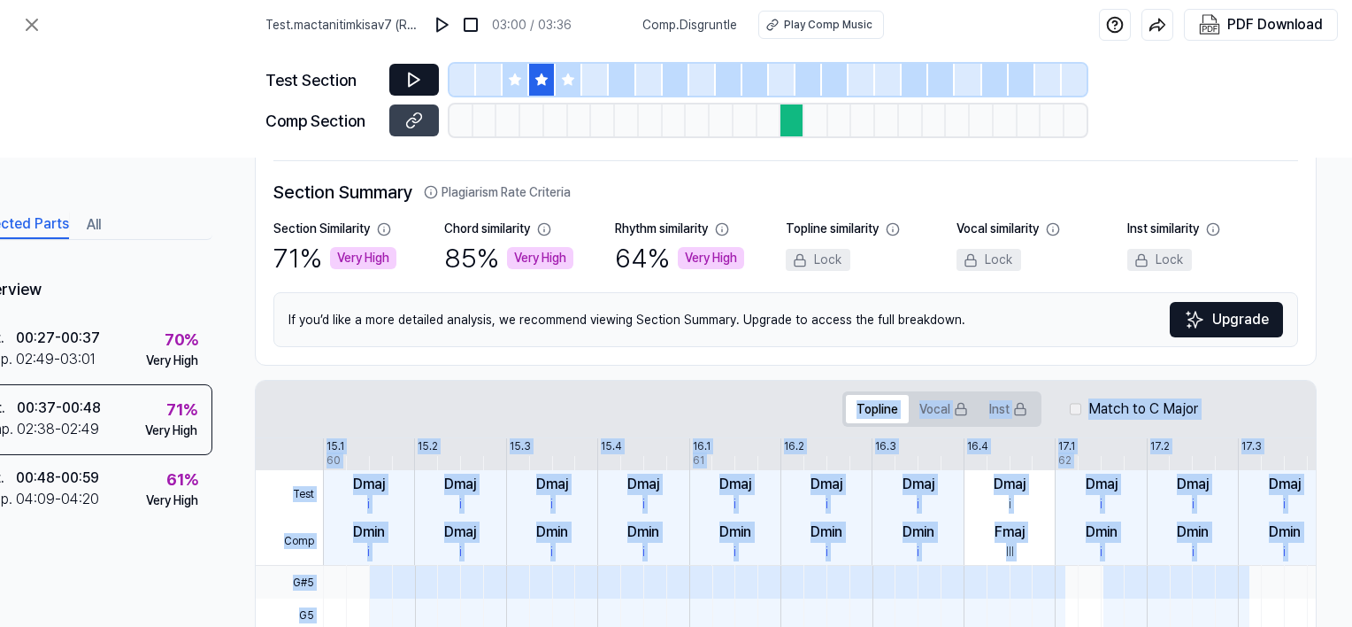
scroll to position [0, 85]
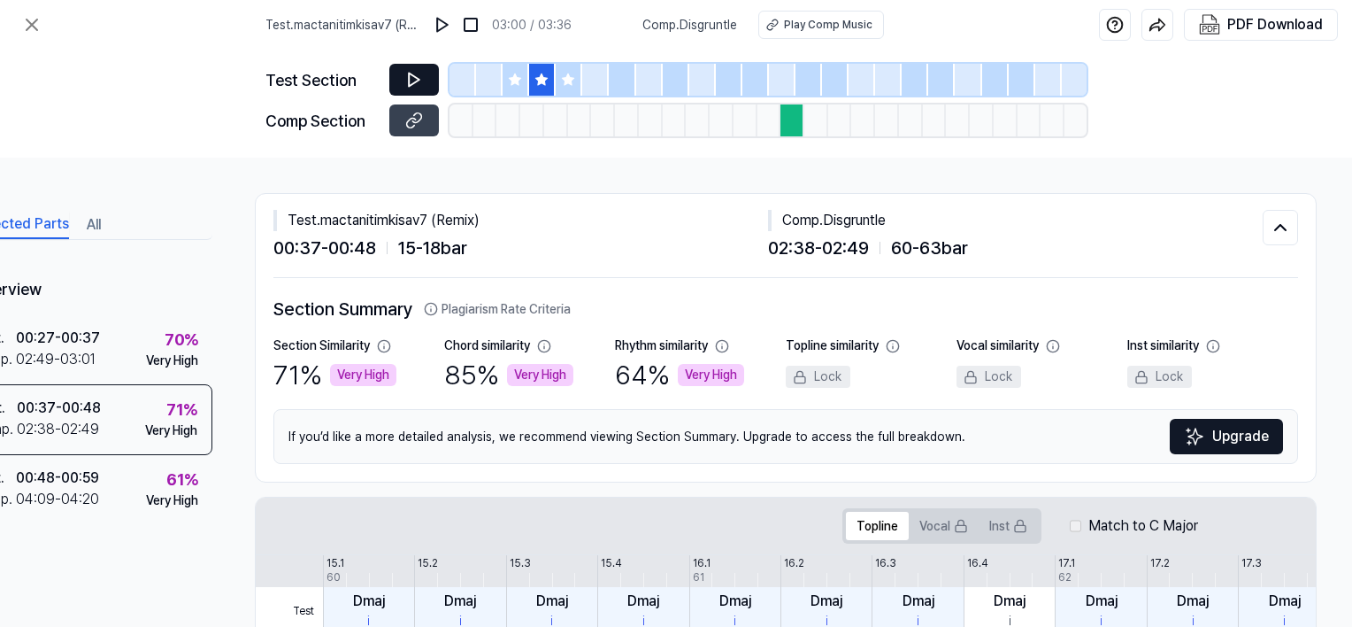
click at [791, 117] on div at bounding box center [793, 120] width 24 height 32
click at [766, 74] on div at bounding box center [755, 80] width 27 height 32
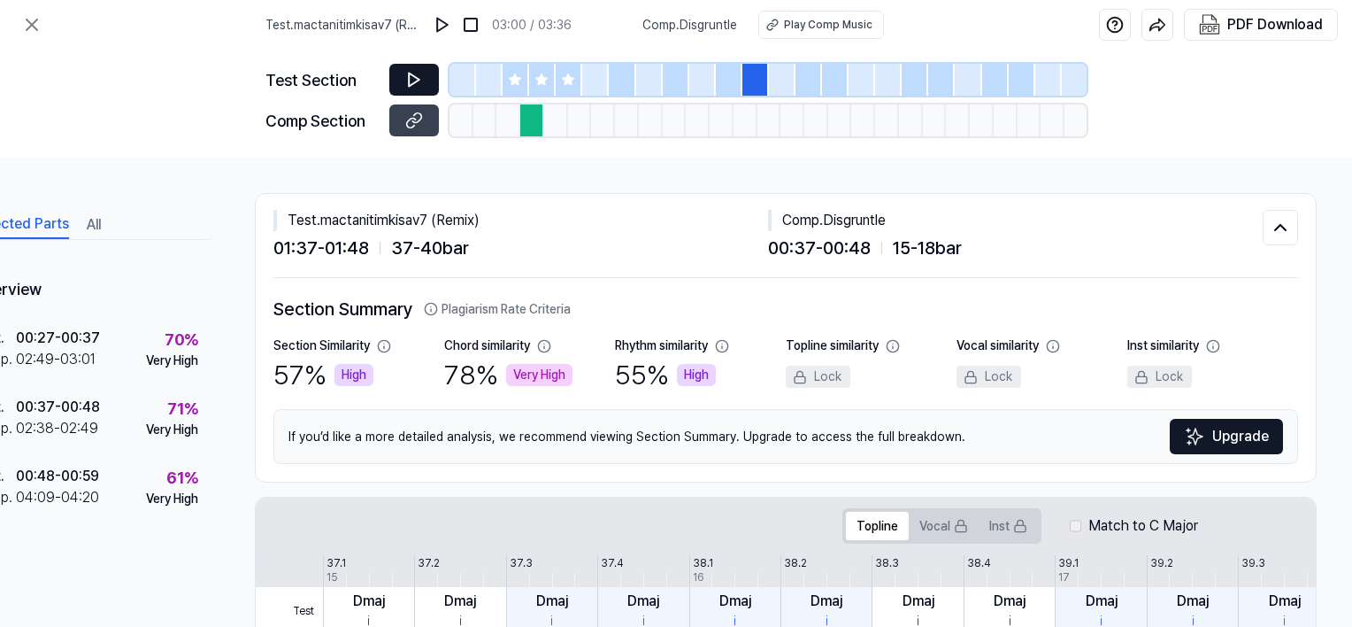
click at [805, 75] on div at bounding box center [809, 80] width 27 height 32
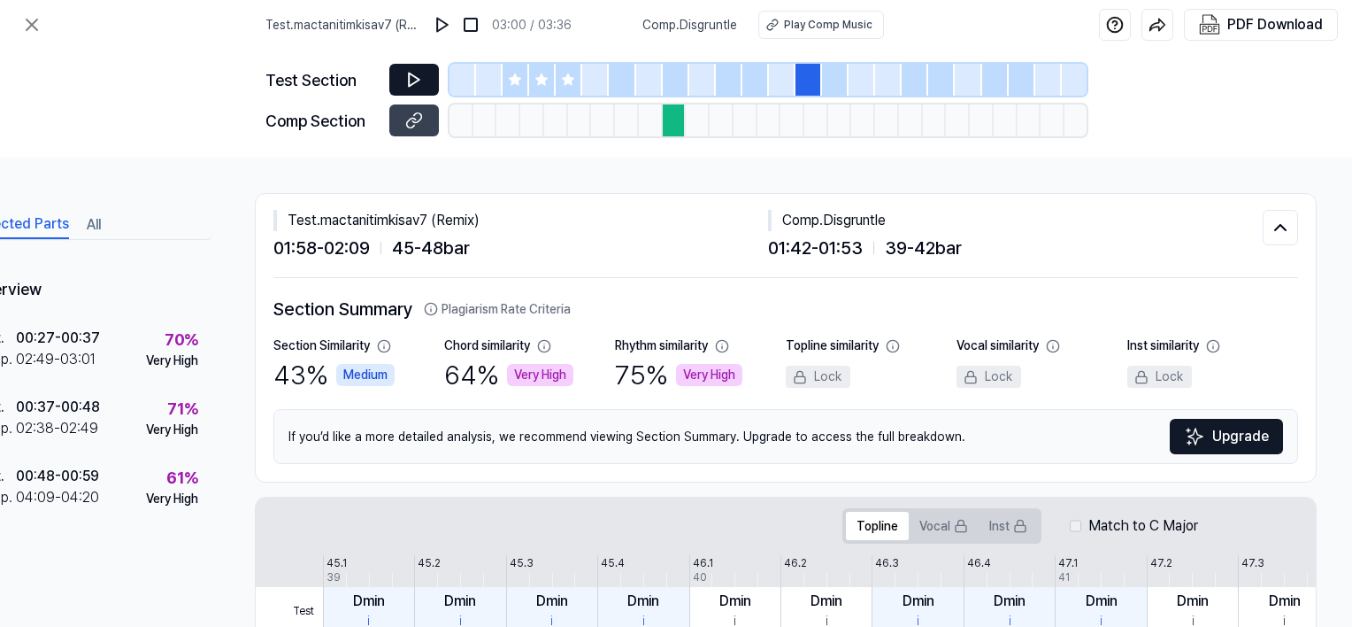
click at [714, 379] on div "Very High" at bounding box center [709, 375] width 66 height 22
click at [717, 342] on icon at bounding box center [722, 346] width 14 height 14
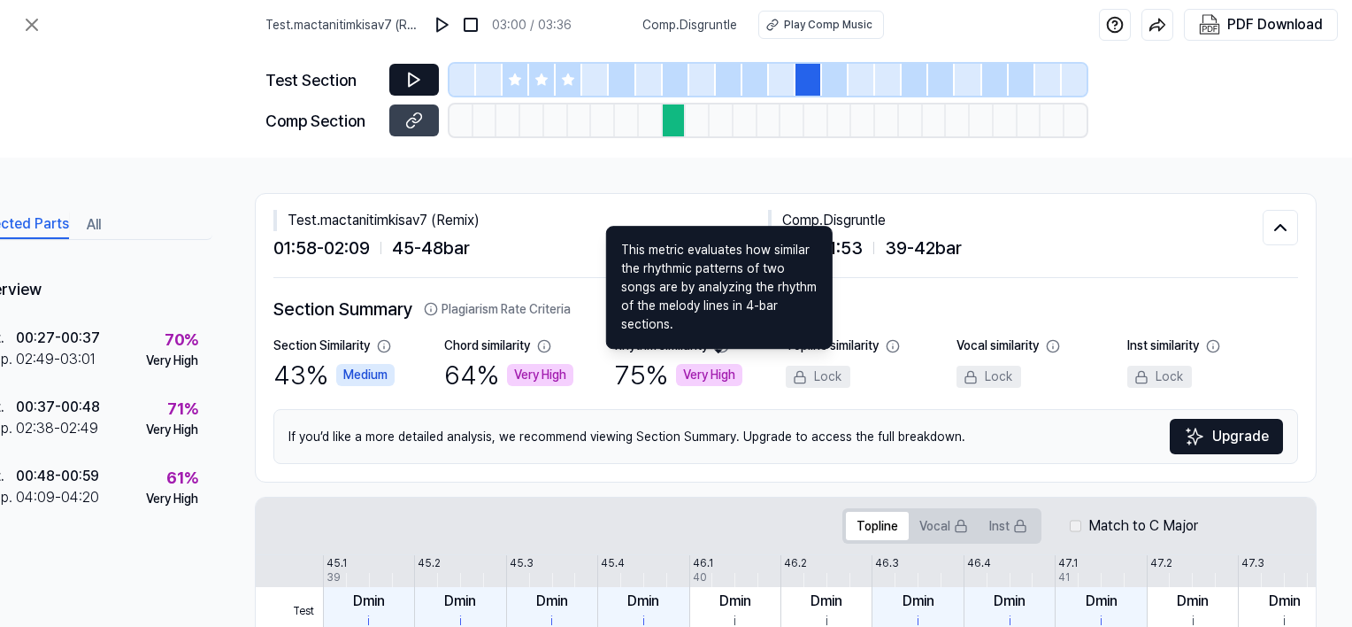
click at [715, 303] on span "This metric evaluates how similar the rhythmic patterns of two songs are by ana…" at bounding box center [719, 287] width 196 height 93
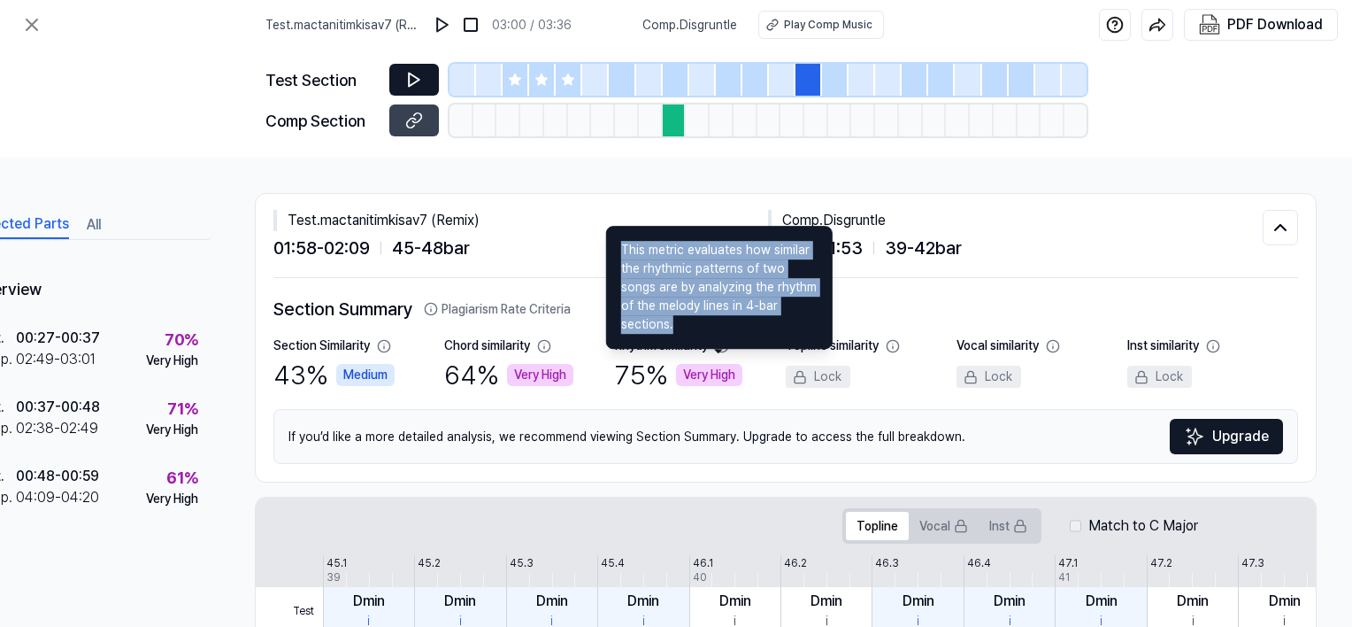
click at [715, 303] on span "This metric evaluates how similar the rhythmic patterns of two songs are by ana…" at bounding box center [719, 287] width 196 height 93
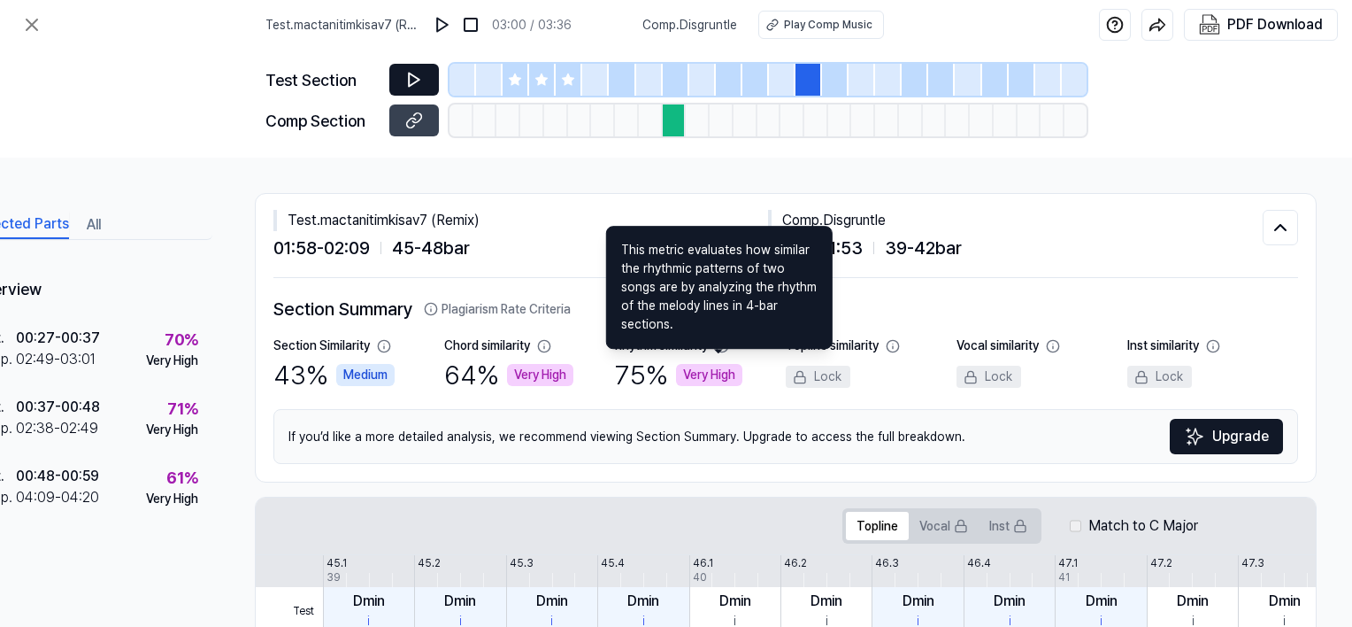
drag, startPoint x: 715, startPoint y: 303, endPoint x: 752, endPoint y: 391, distance: 96.0
click at [752, 391] on div "Rhythm similarity 75 % Very High" at bounding box center [700, 365] width 171 height 58
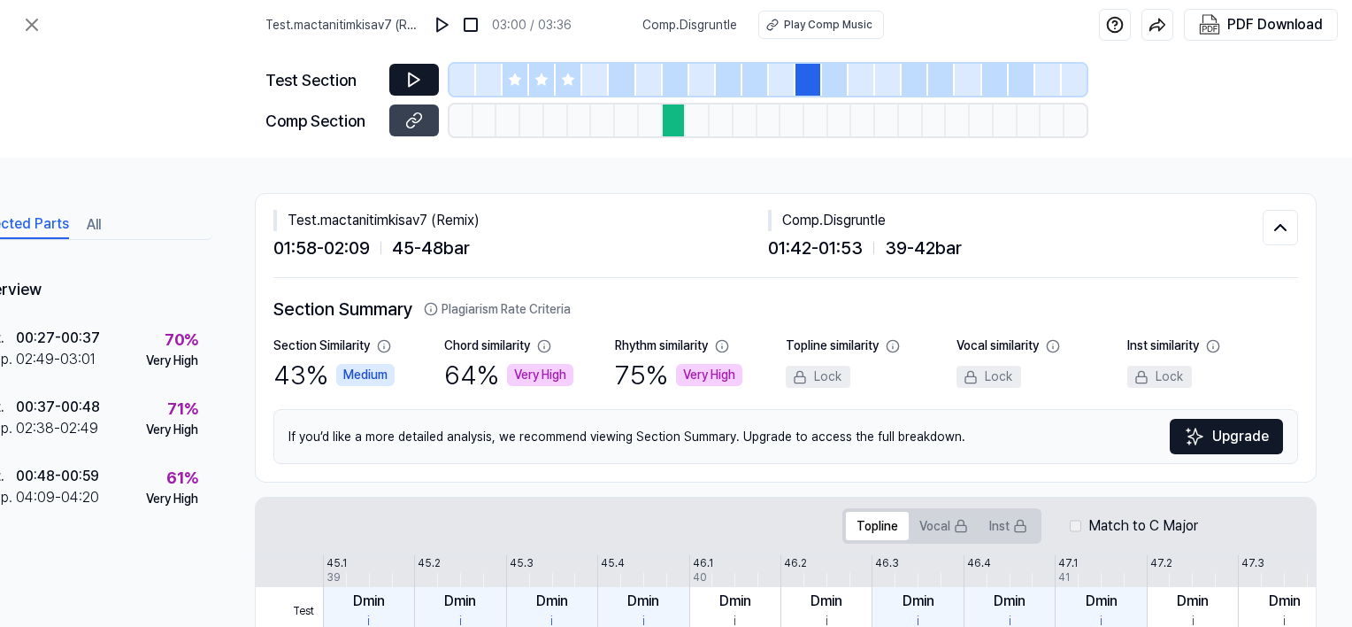
click at [646, 346] on div "Rhythm similarity" at bounding box center [661, 345] width 93 height 19
drag, startPoint x: 646, startPoint y: 346, endPoint x: 808, endPoint y: 310, distance: 166.0
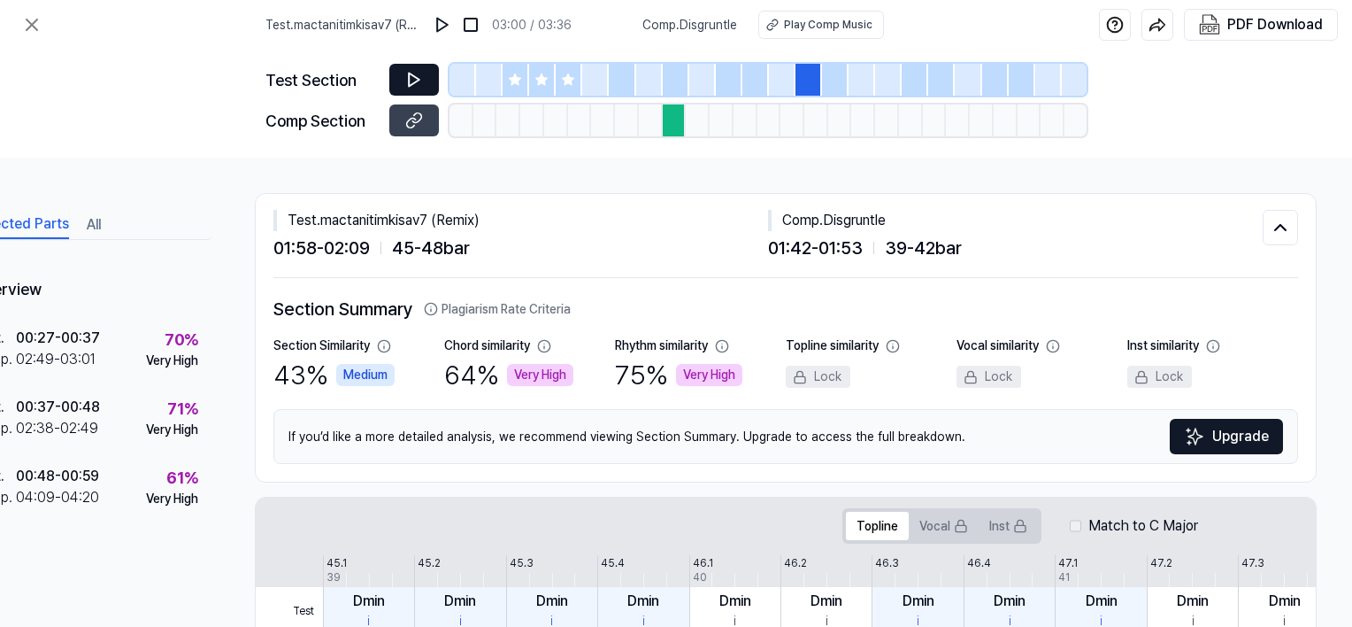
click at [808, 310] on h2 "Section Summary Plagiarism Rate Criteria" at bounding box center [785, 309] width 1025 height 27
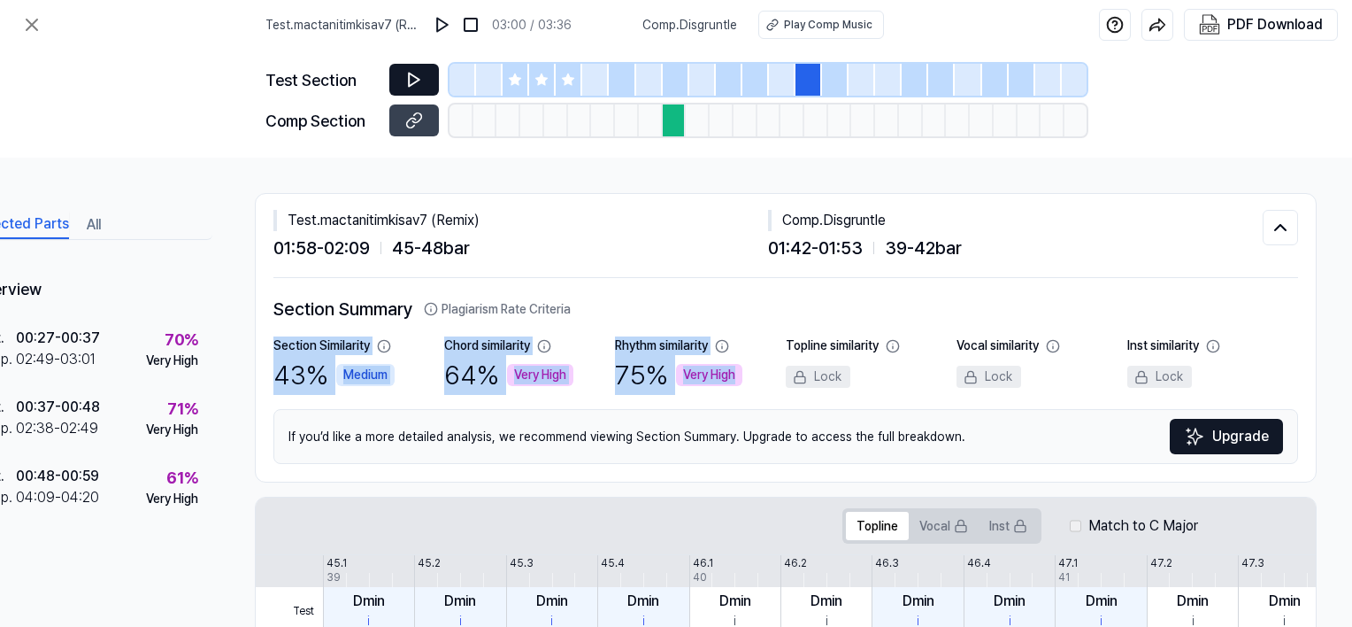
drag, startPoint x: 268, startPoint y: 343, endPoint x: 735, endPoint y: 370, distance: 467.1
click at [735, 370] on div "Section Similarity 43 % Medium Chord similarity 64 % Very High Rhythm similarit…" at bounding box center [785, 365] width 1025 height 58
copy div "Section Similarity 43 % Medium Chord similarity 64 % Very High Rhythm similarit…"
